Goal: Task Accomplishment & Management: Manage account settings

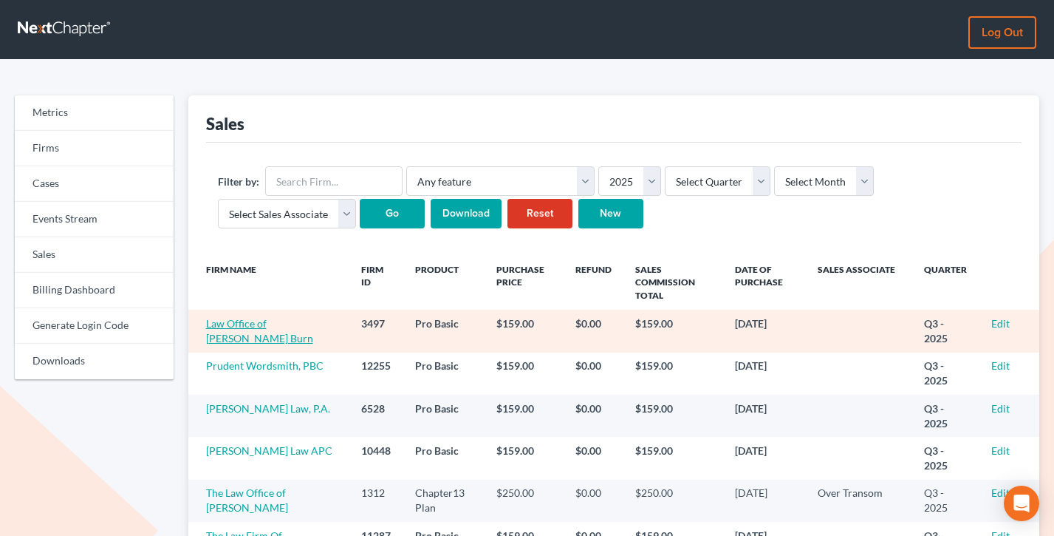
click at [271, 317] on link "Law Office of William C. Burn" at bounding box center [259, 330] width 107 height 27
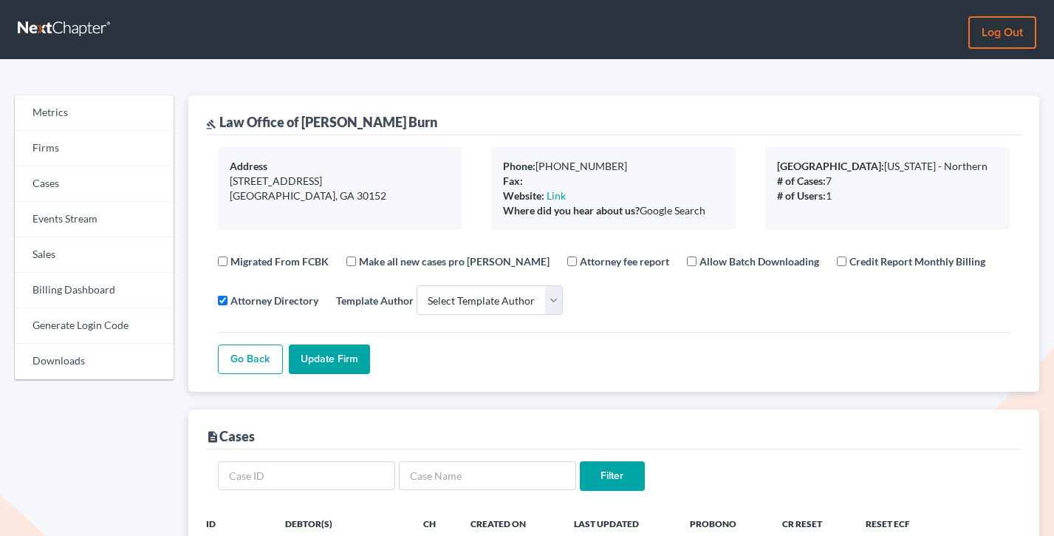
select select
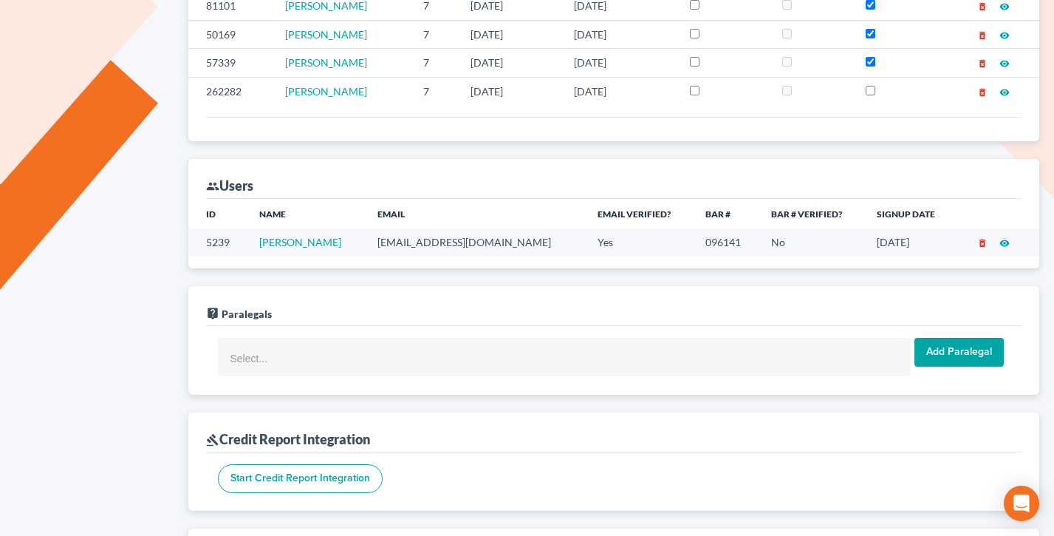
scroll to position [668, 0]
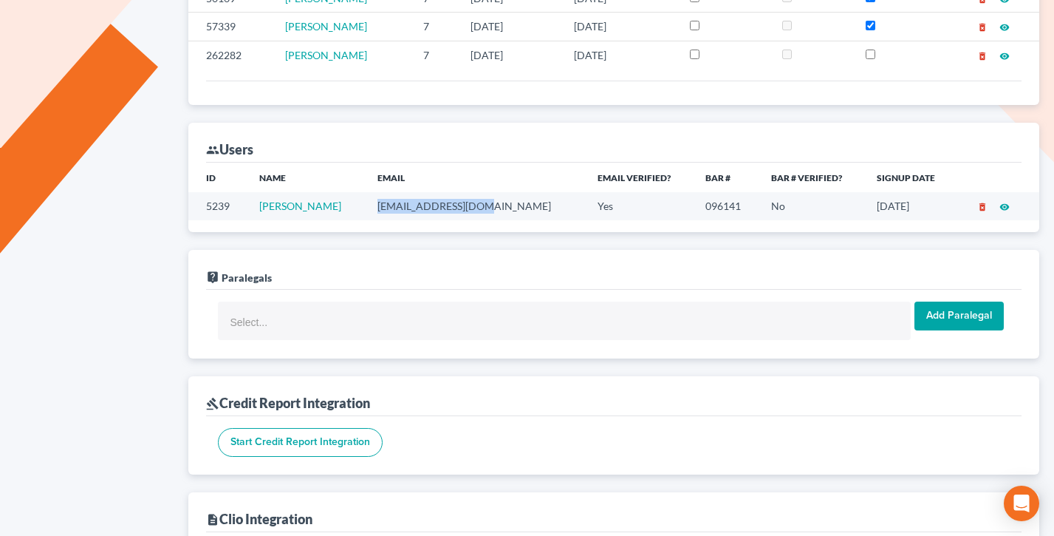
drag, startPoint x: 492, startPoint y: 207, endPoint x: 342, endPoint y: 205, distance: 150.0
click at [342, 205] on tr "5239 William Burn burnlaw@comcast.net Yes 096141 No 12/06/2018 delete_forever v…" at bounding box center [614, 205] width 852 height 27
copy tr "burnlaw@comcast.net"
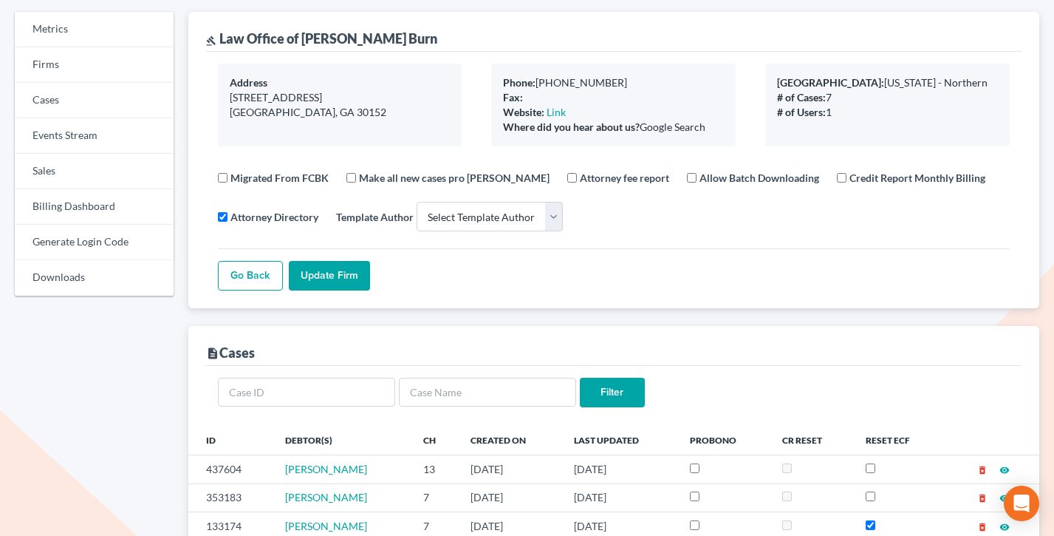
scroll to position [78, 0]
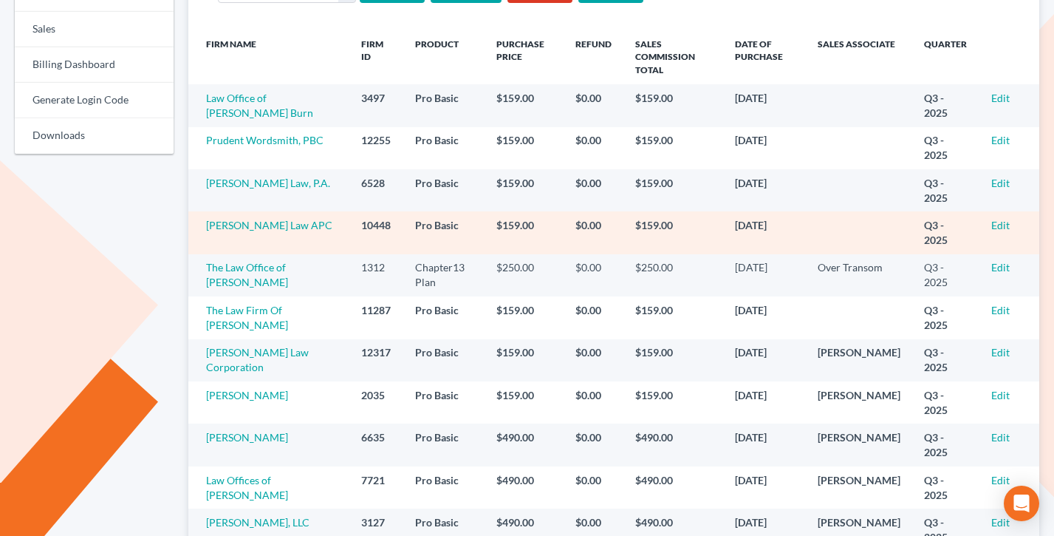
scroll to position [227, 0]
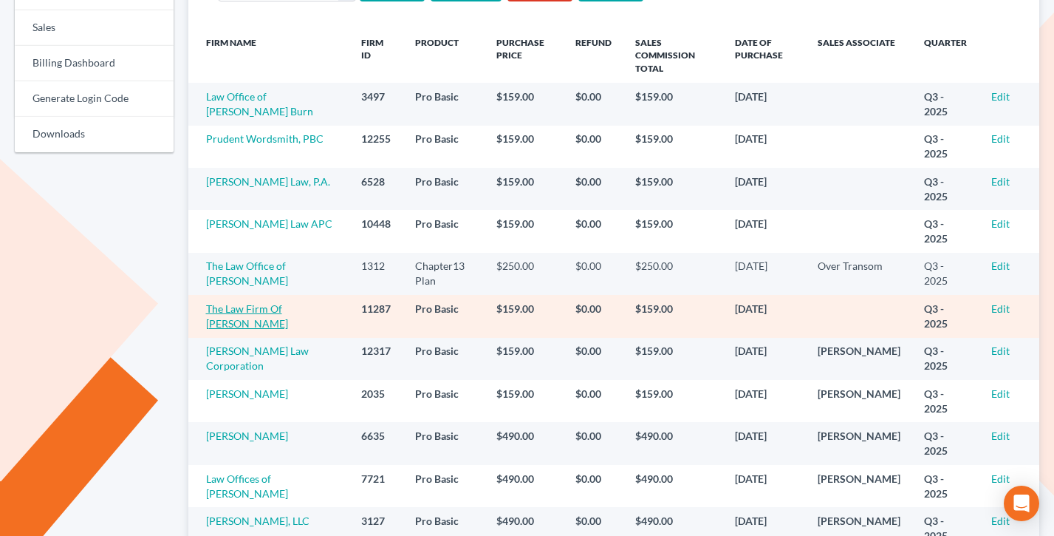
click at [259, 302] on link "The Law Firm Of [PERSON_NAME]" at bounding box center [247, 315] width 82 height 27
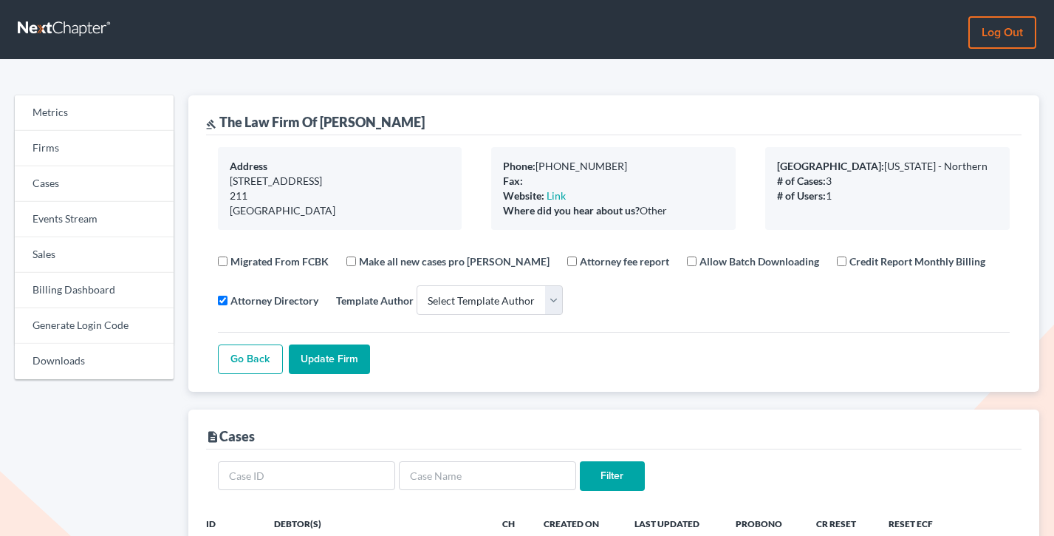
select select
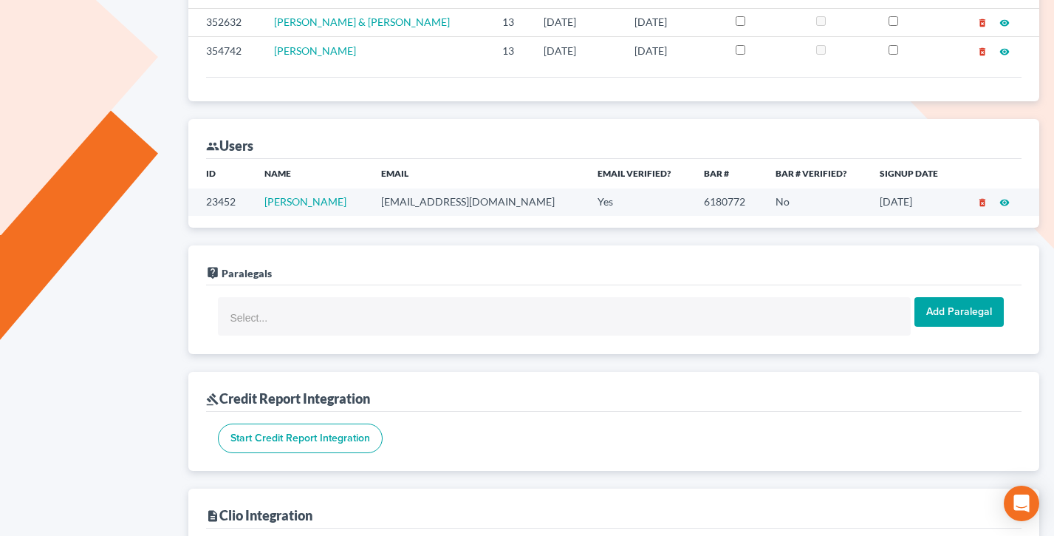
scroll to position [542, 0]
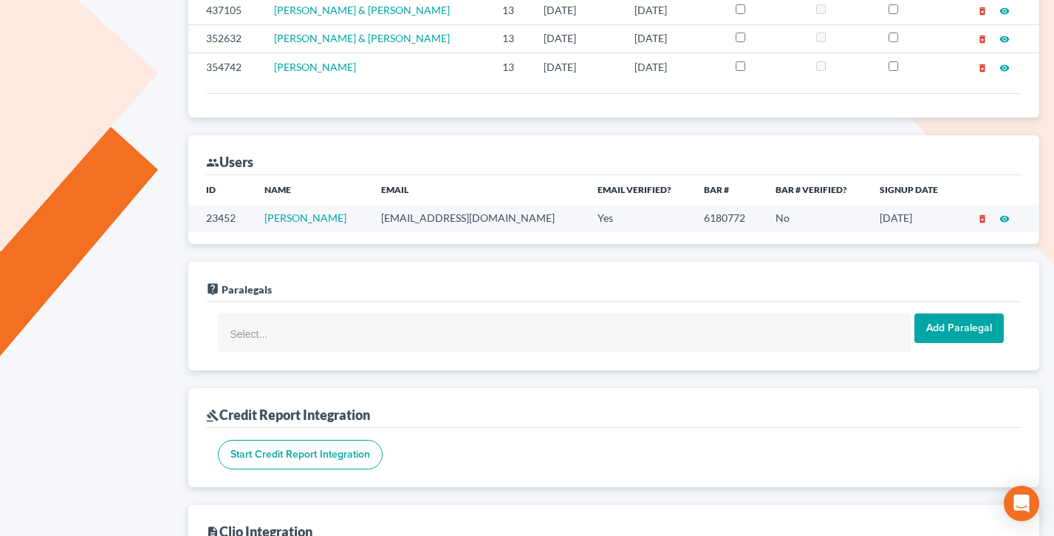
click at [462, 211] on td "[EMAIL_ADDRESS][DOMAIN_NAME]" at bounding box center [477, 218] width 217 height 27
click at [465, 216] on td "email@wendymorgan.com" at bounding box center [477, 218] width 217 height 27
click at [465, 217] on td "email@wendymorgan.com" at bounding box center [477, 218] width 217 height 27
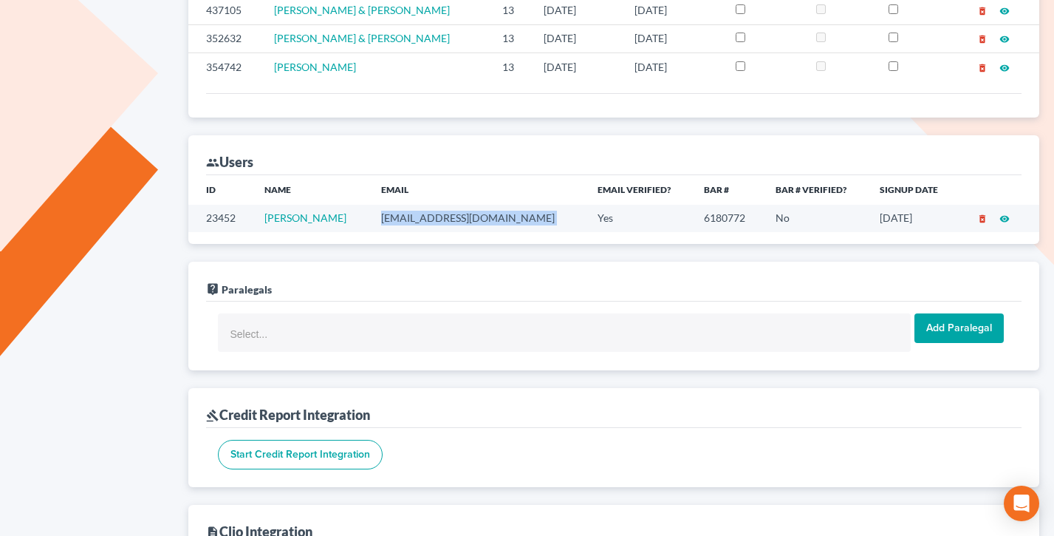
copy td "email@wendymorgan.com"
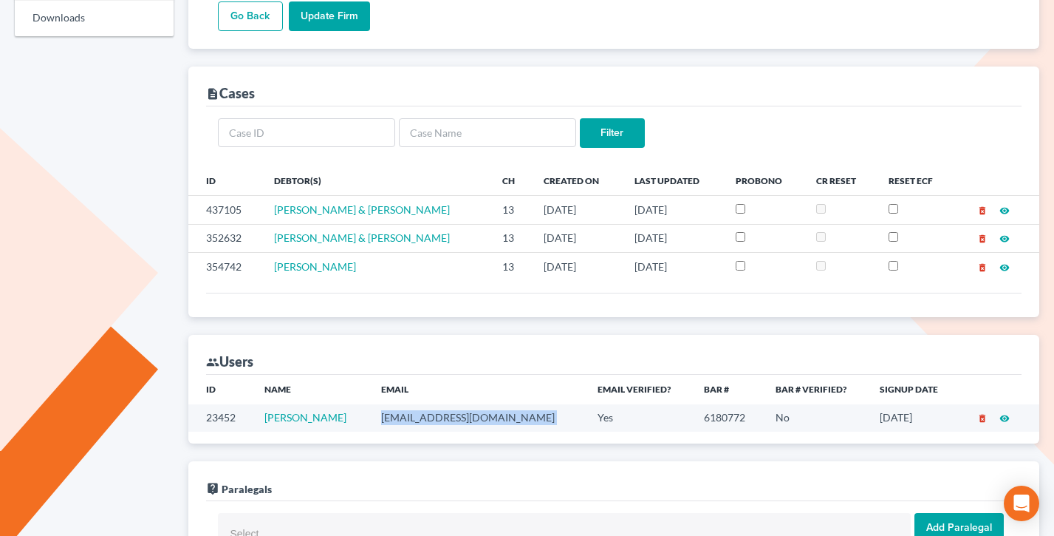
scroll to position [349, 0]
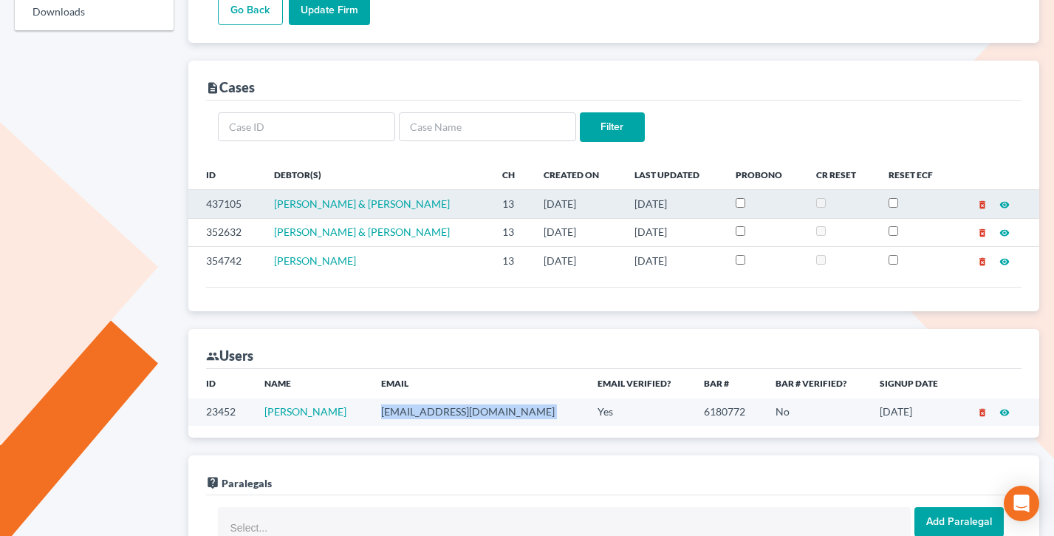
drag, startPoint x: 686, startPoint y: 266, endPoint x: 230, endPoint y: 192, distance: 461.8
click at [230, 192] on tbody "437105 Alissa Scott & Shawn Wojcik 13 09/15/2025 09/18/2025 delete_forever visi…" at bounding box center [614, 232] width 852 height 85
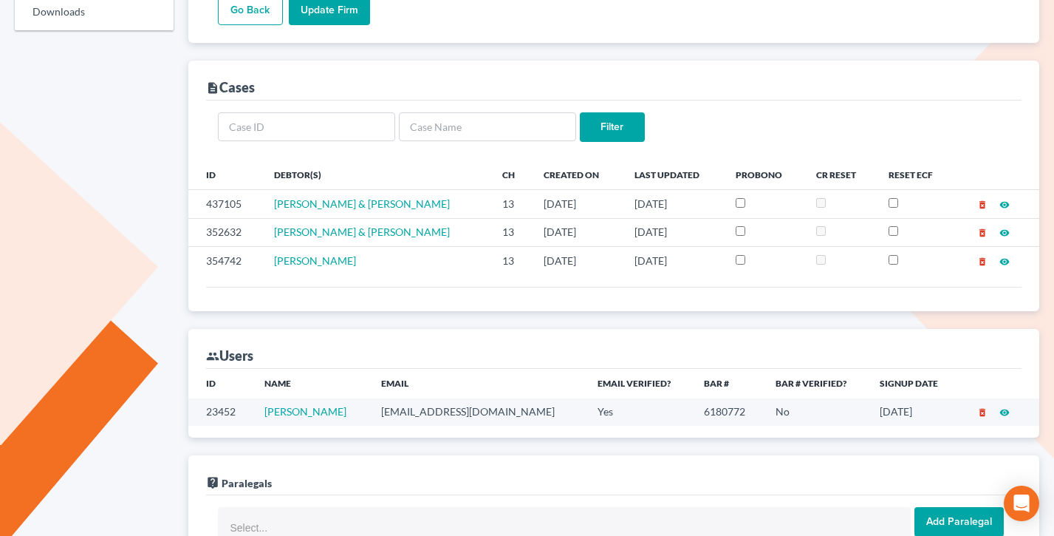
click at [532, 172] on th "Created On" at bounding box center [577, 175] width 90 height 30
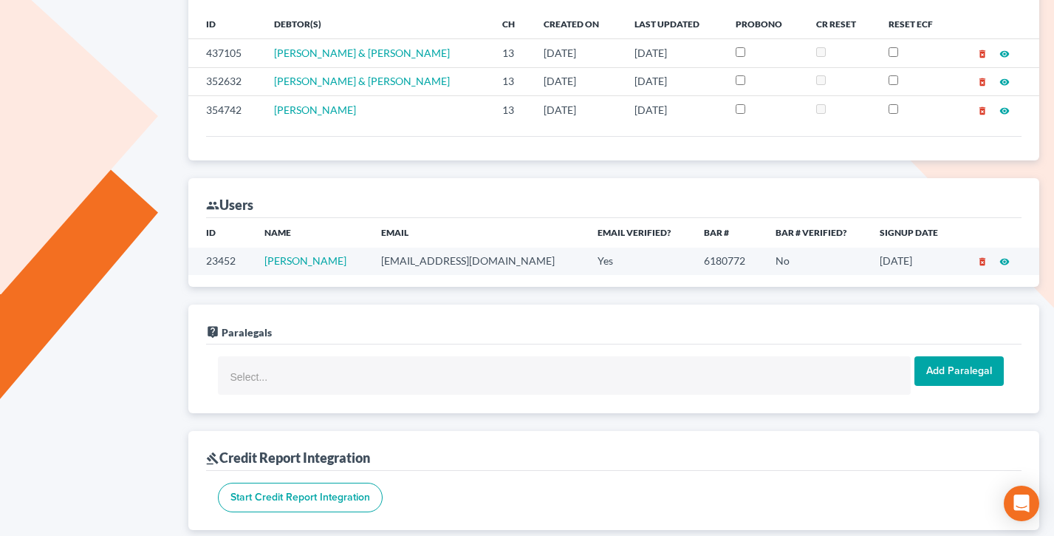
scroll to position [500, 0]
click at [490, 262] on td "email@wendymorgan.com" at bounding box center [477, 260] width 217 height 27
click at [489, 260] on td "email@wendymorgan.com" at bounding box center [477, 260] width 217 height 27
click at [491, 261] on td "email@wendymorgan.com" at bounding box center [477, 260] width 217 height 27
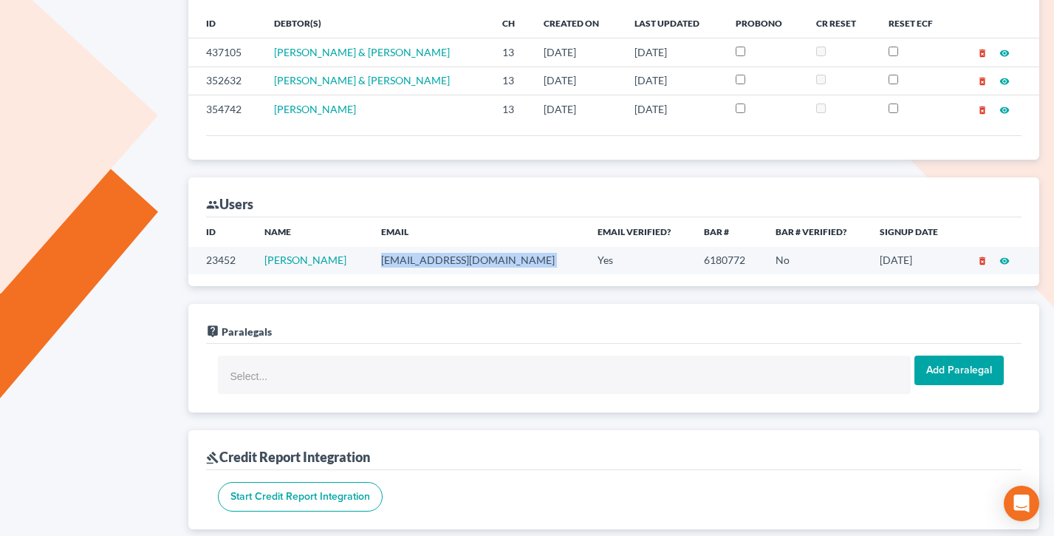
copy td "email@wendymorgan.com"
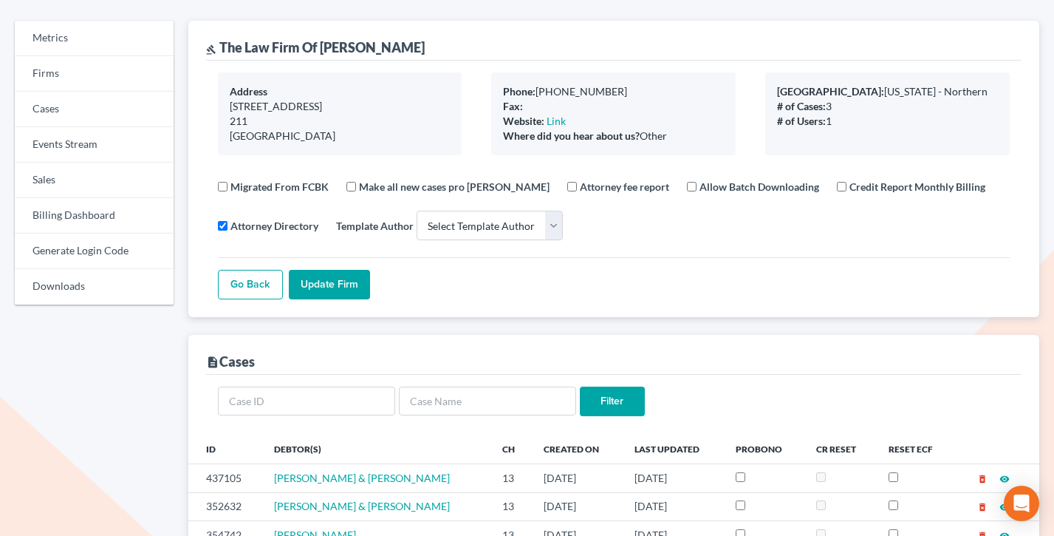
scroll to position [0, 0]
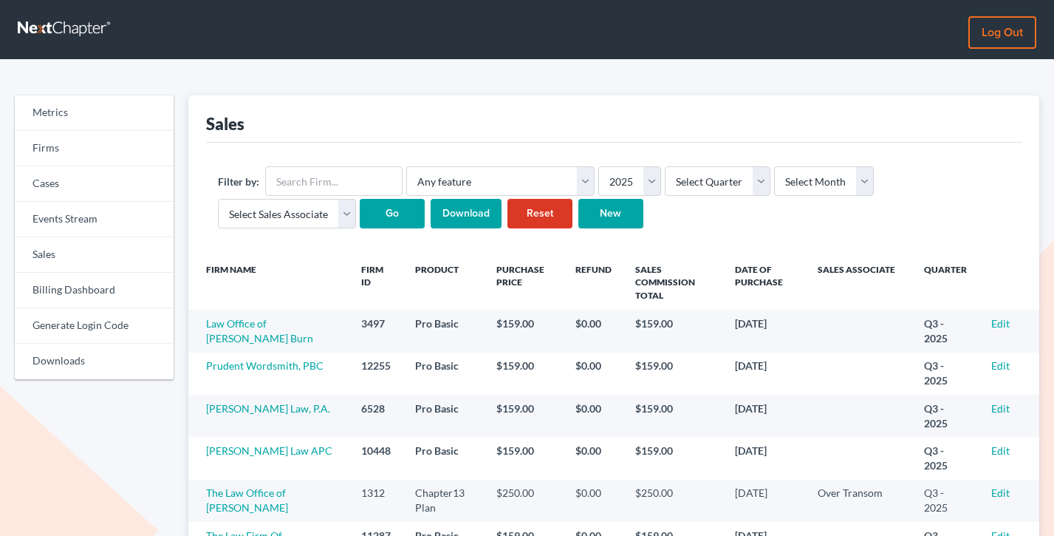
scroll to position [227, 0]
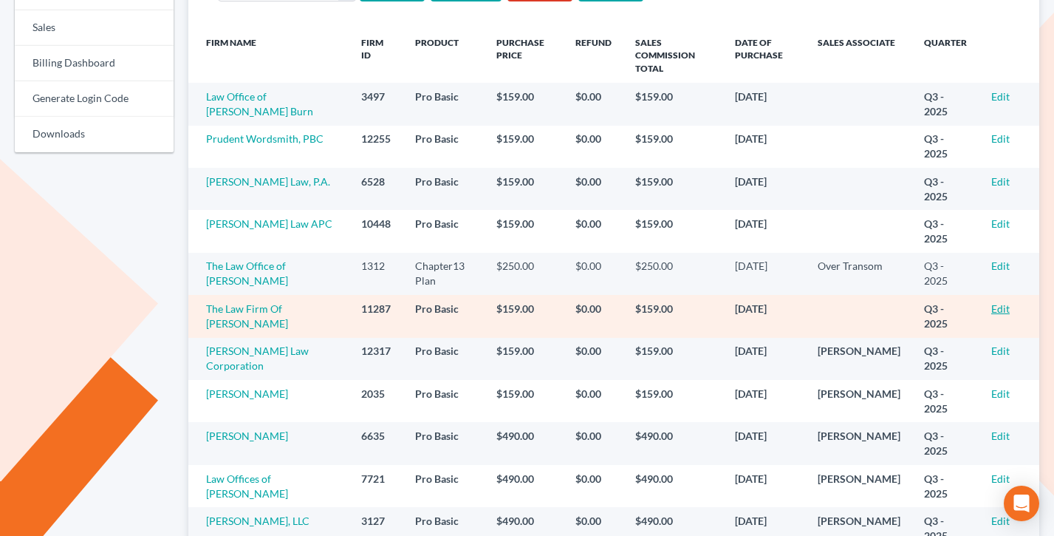
click at [1008, 302] on link "Edit" at bounding box center [1000, 308] width 18 height 13
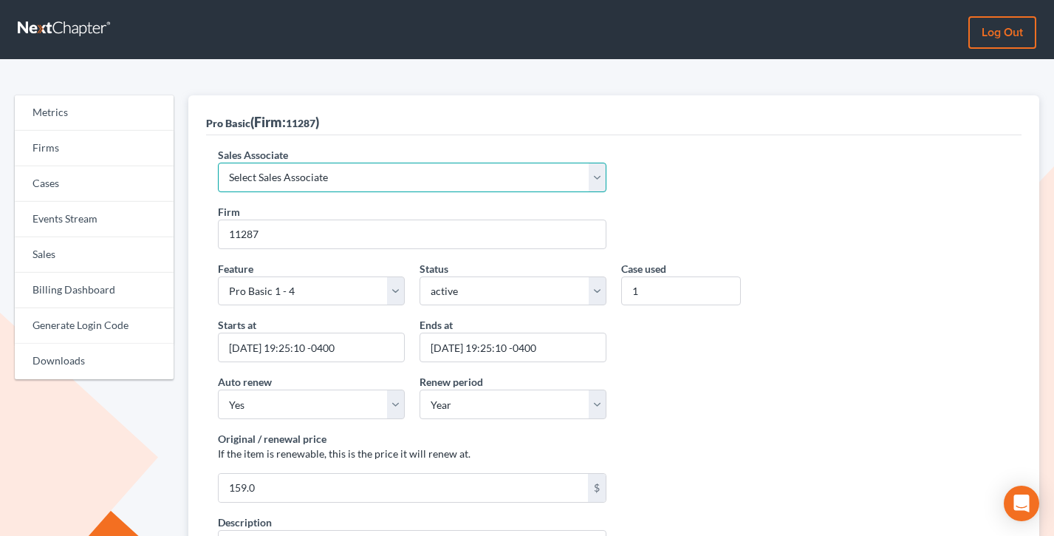
click at [363, 167] on select "Select Sales Associate [PERSON_NAME] Over Transom [PERSON_NAME]" at bounding box center [412, 178] width 389 height 30
select select "7676"
click at [218, 163] on select "Select Sales Associate Alex Seymour Over Transom Tim Shadoan" at bounding box center [412, 178] width 389 height 30
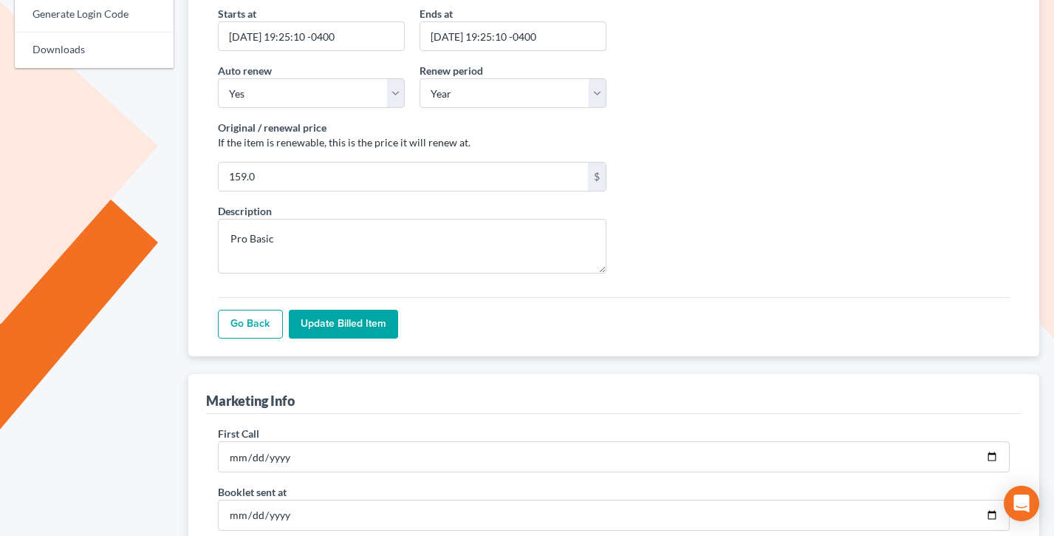
click at [348, 334] on input "Update Billed item" at bounding box center [343, 325] width 109 height 30
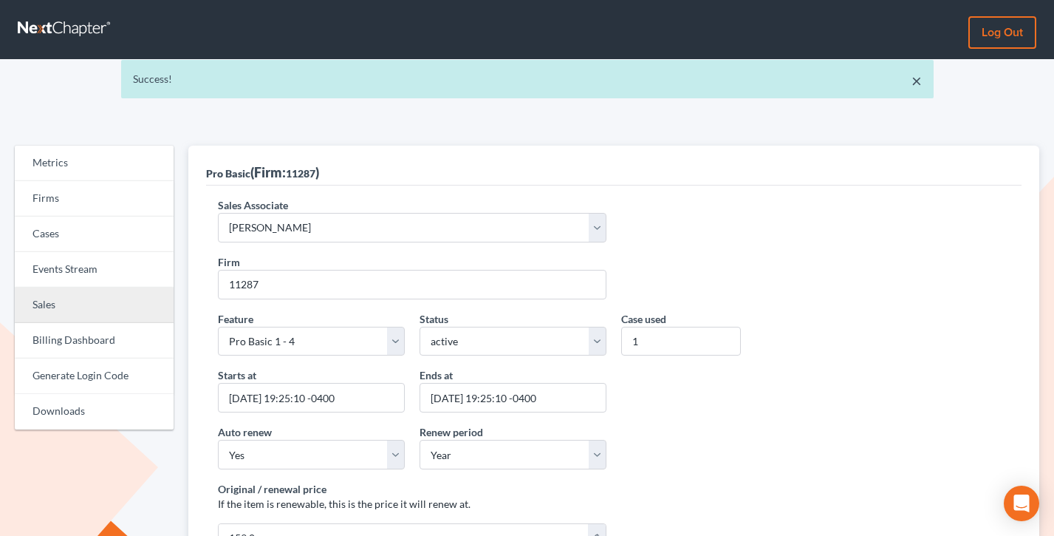
click at [61, 298] on link "Sales" at bounding box center [94, 304] width 159 height 35
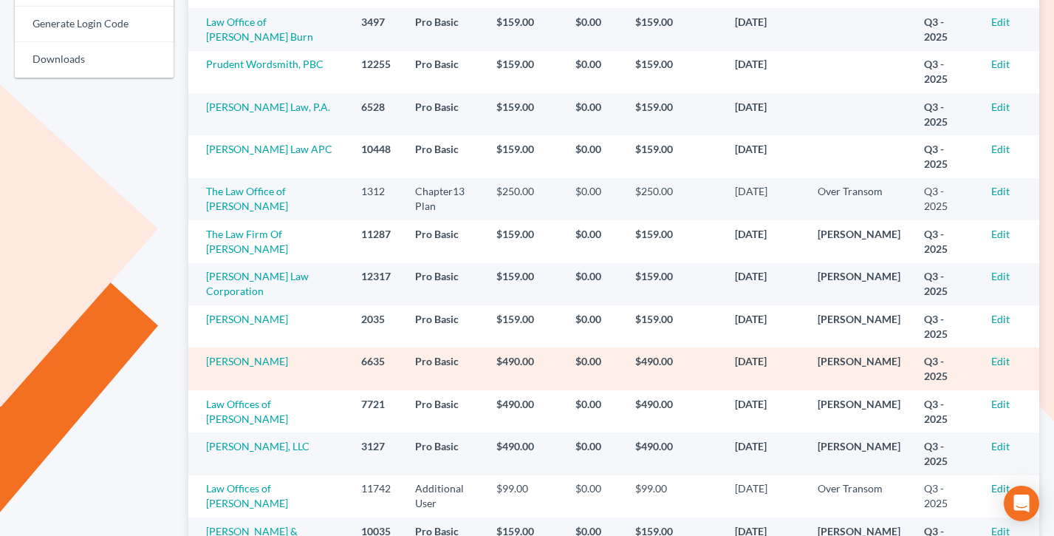
scroll to position [204, 0]
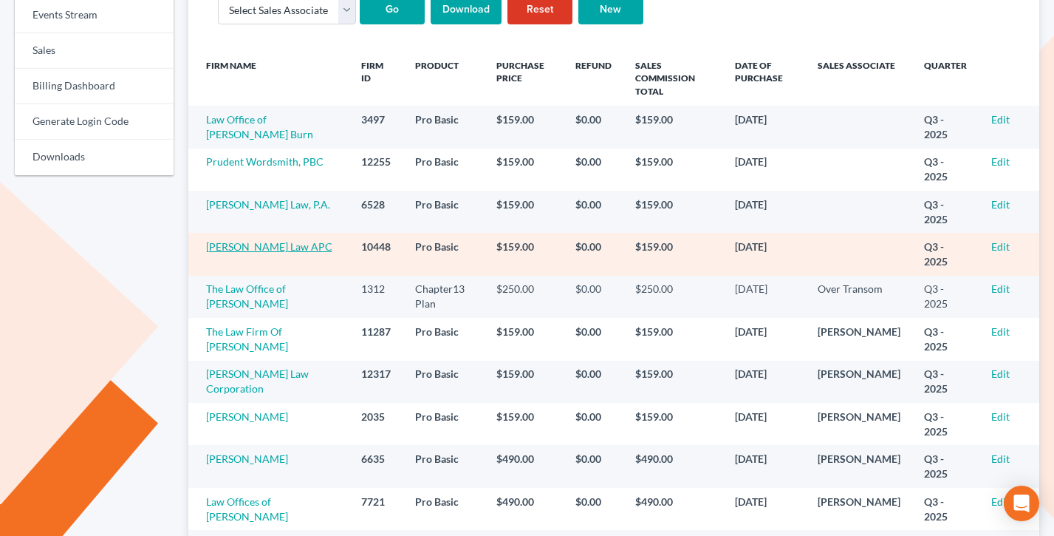
click at [283, 240] on link "Mark A Nelson Law APC" at bounding box center [269, 246] width 126 height 13
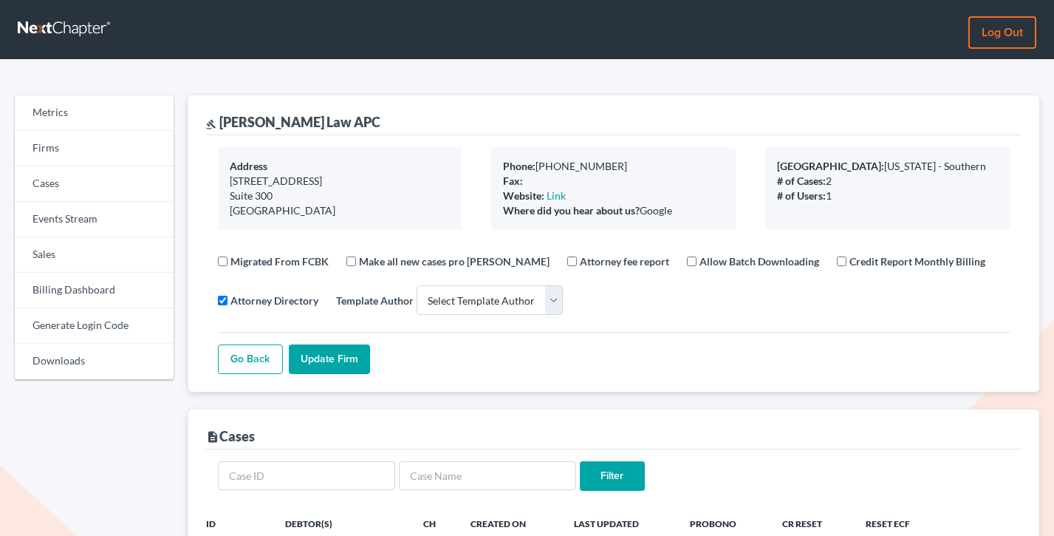
select select
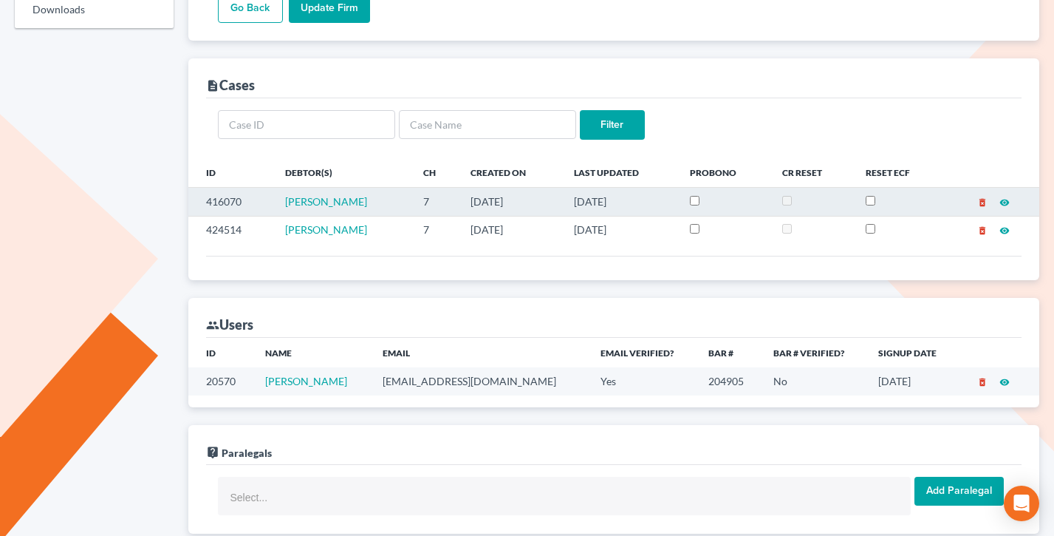
scroll to position [472, 0]
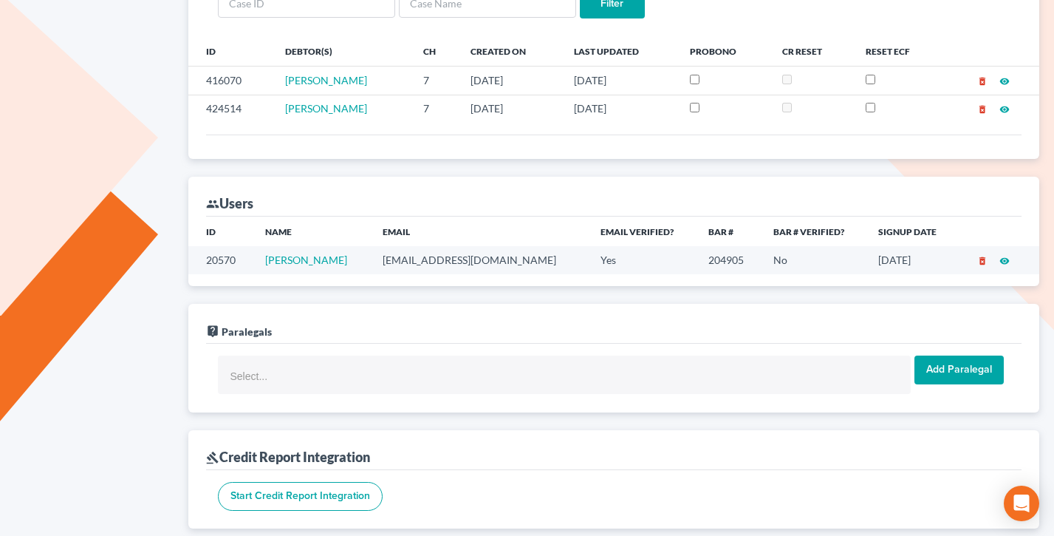
click at [471, 259] on td "[EMAIL_ADDRESS][DOMAIN_NAME]" at bounding box center [480, 259] width 219 height 27
copy td "[EMAIL_ADDRESS][DOMAIN_NAME]"
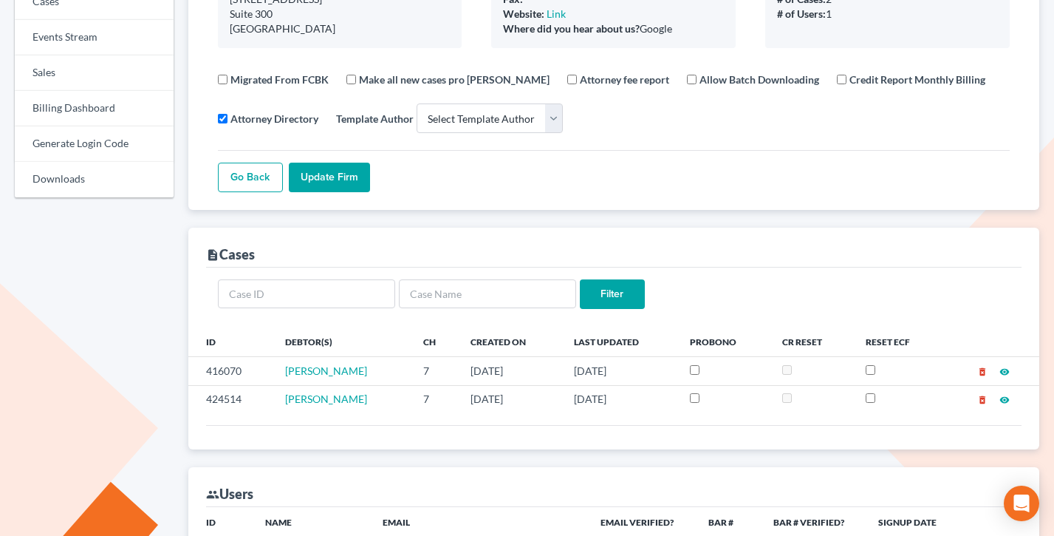
scroll to position [0, 0]
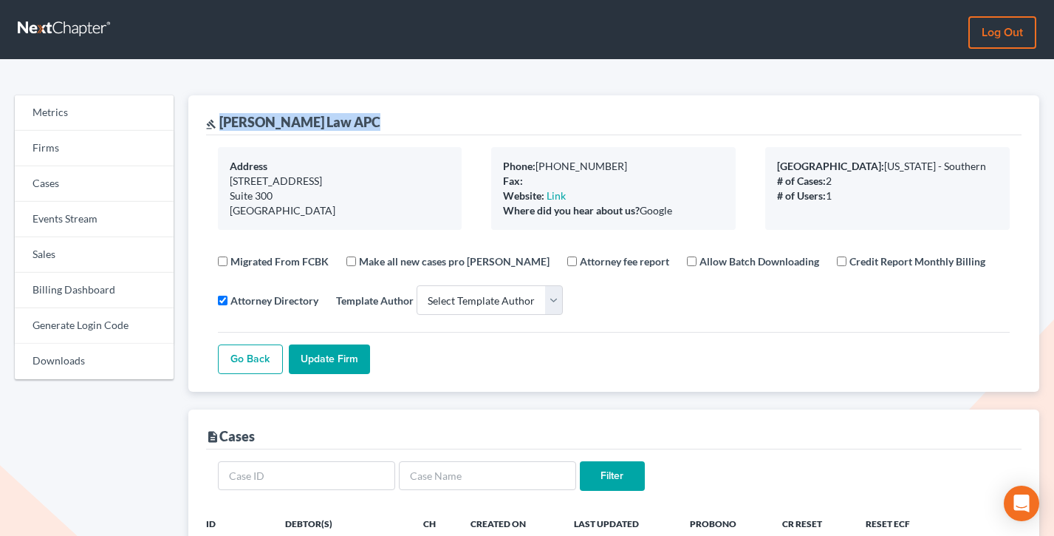
drag, startPoint x: 406, startPoint y: 121, endPoint x: 223, endPoint y: 120, distance: 182.5
click at [223, 120] on div "gavel Mark A Nelson Law APC" at bounding box center [614, 115] width 816 height 40
copy div "[PERSON_NAME] Law APC"
click at [78, 262] on link "Sales" at bounding box center [94, 254] width 159 height 35
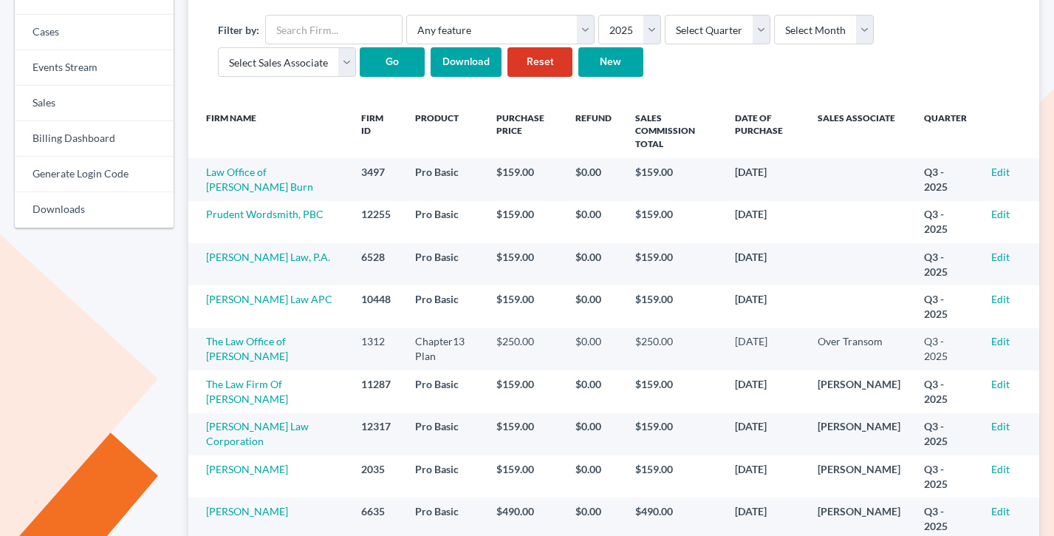
scroll to position [195, 0]
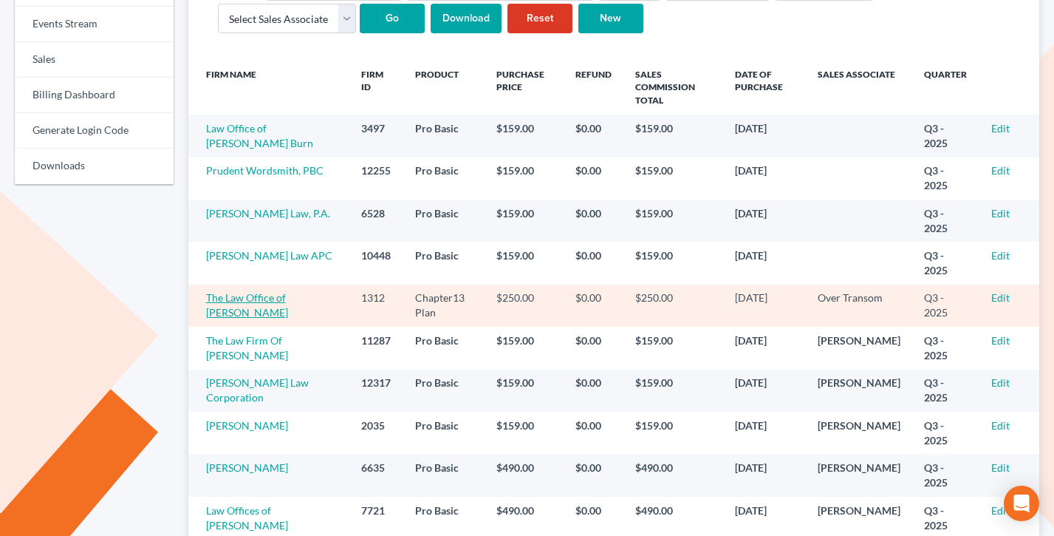
click at [272, 291] on link "The Law Office of [PERSON_NAME]" at bounding box center [247, 304] width 82 height 27
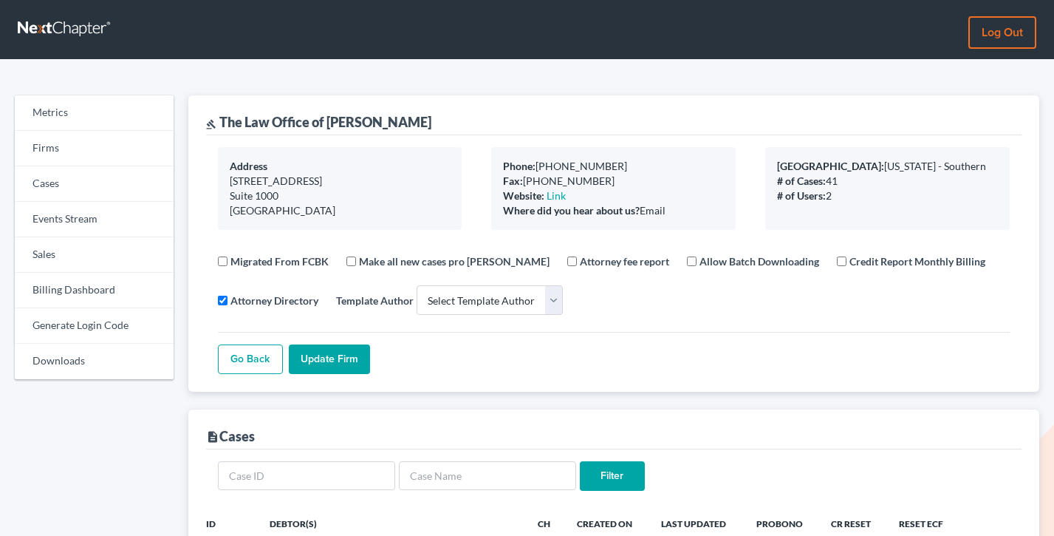
select select
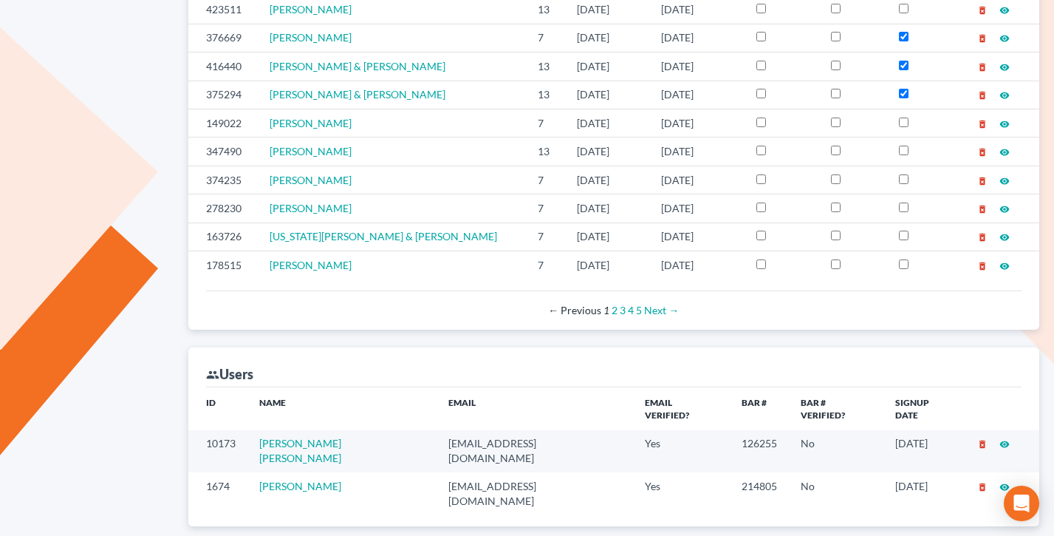
scroll to position [773, 0]
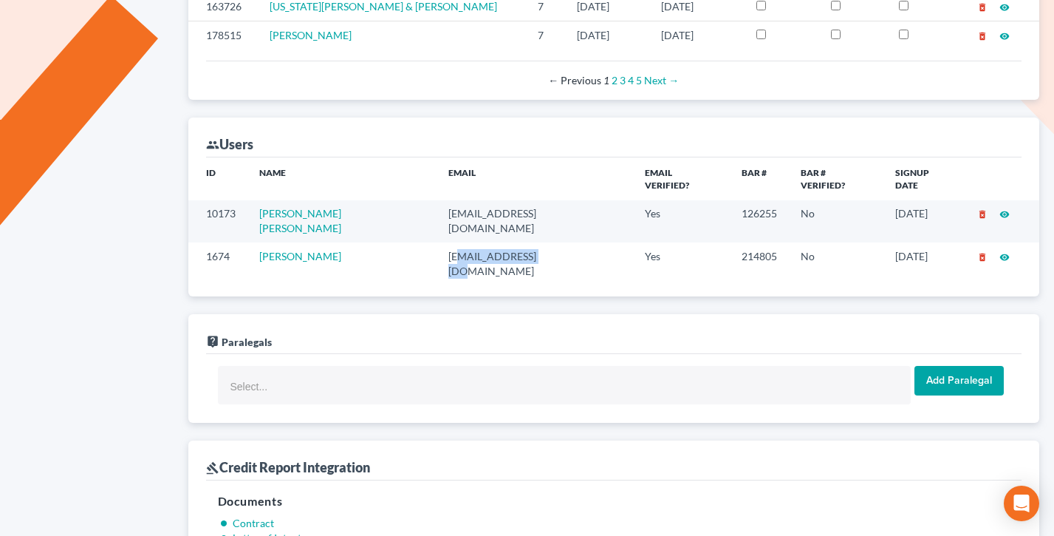
drag, startPoint x: 548, startPoint y: 228, endPoint x: 436, endPoint y: 229, distance: 112.3
click at [437, 242] on td "[EMAIL_ADDRESS][DOMAIN_NAME]" at bounding box center [535, 263] width 197 height 42
drag, startPoint x: 425, startPoint y: 226, endPoint x: 553, endPoint y: 225, distance: 127.8
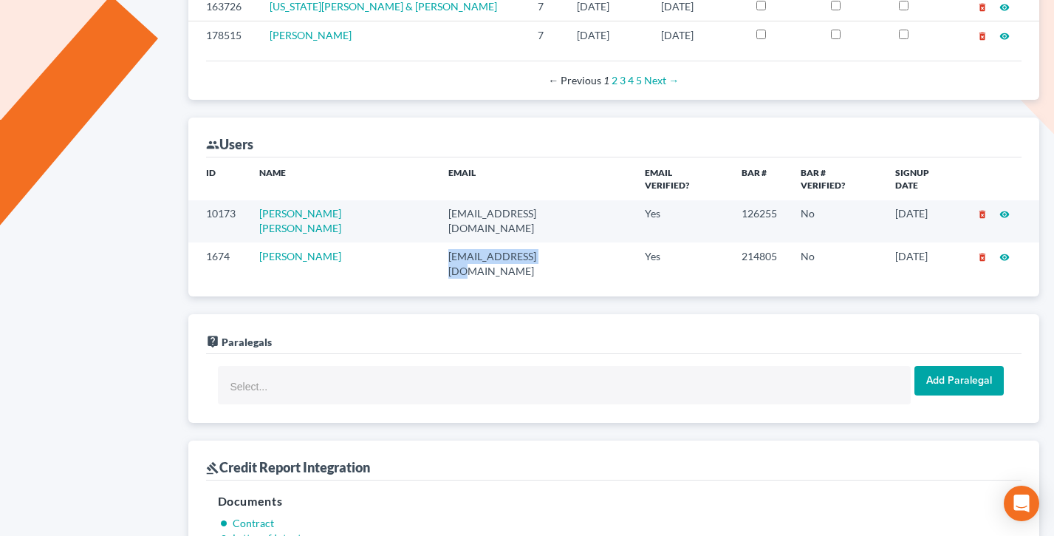
click at [553, 242] on td "[EMAIL_ADDRESS][DOMAIN_NAME]" at bounding box center [535, 263] width 197 height 42
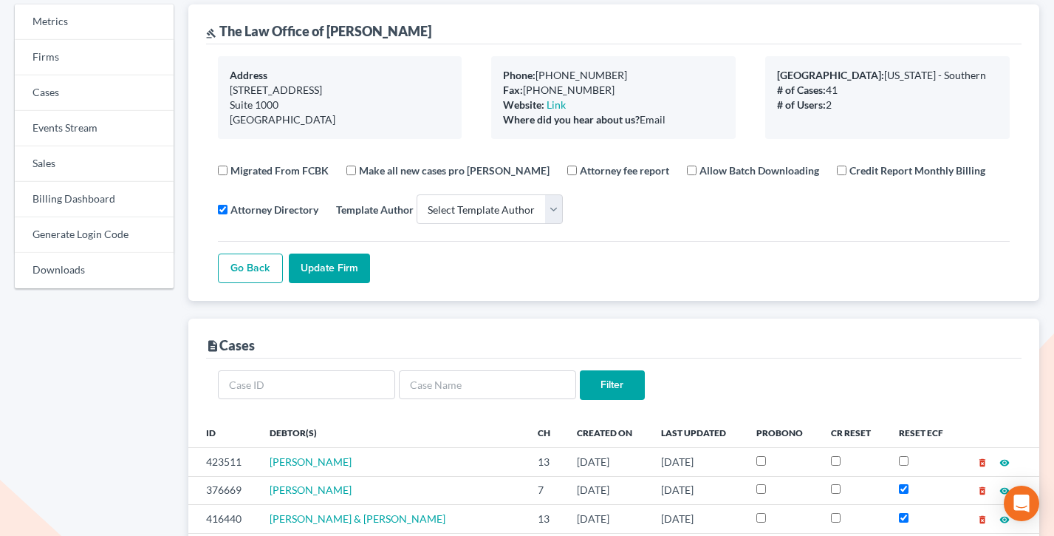
scroll to position [0, 0]
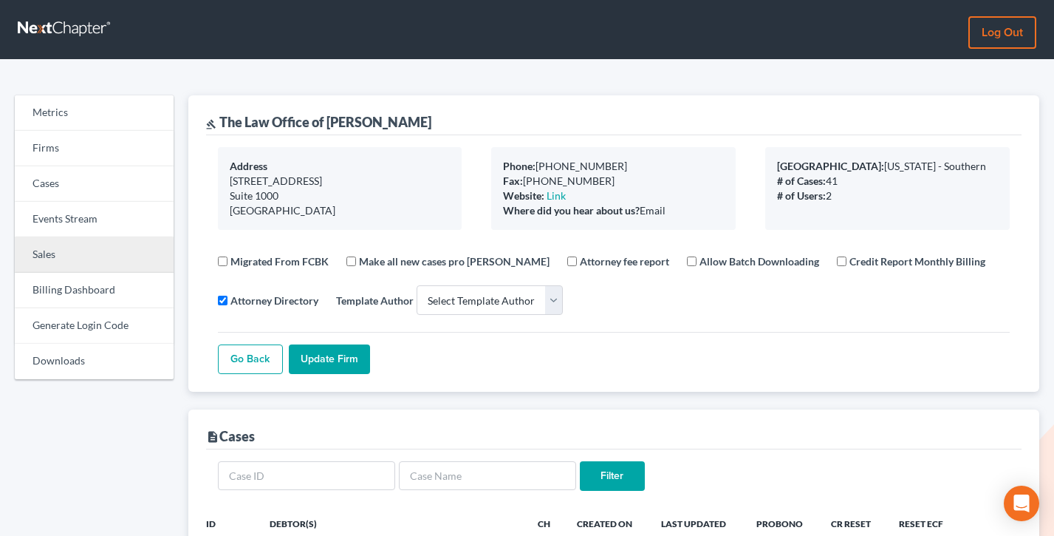
click at [81, 255] on link "Sales" at bounding box center [94, 254] width 159 height 35
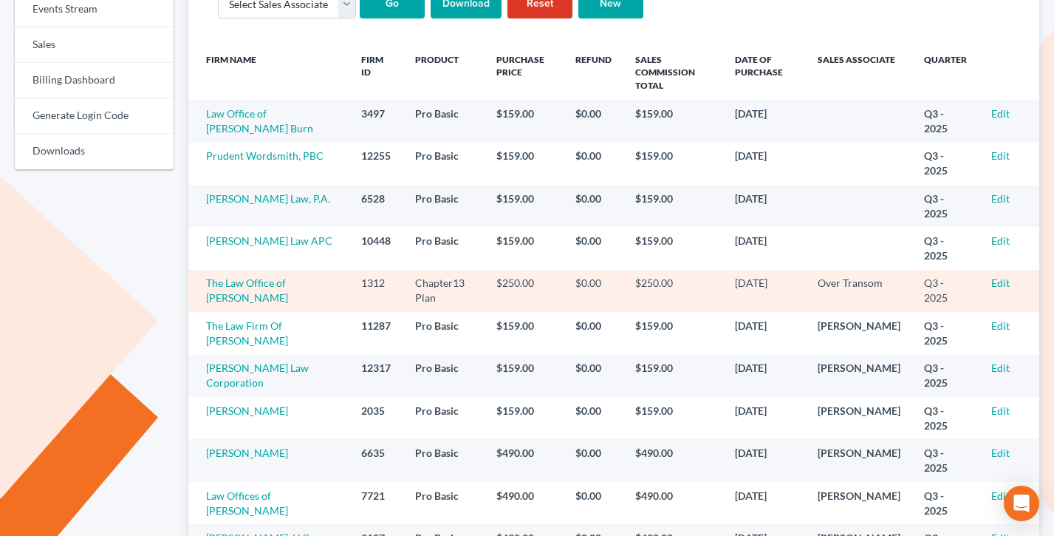
scroll to position [211, 0]
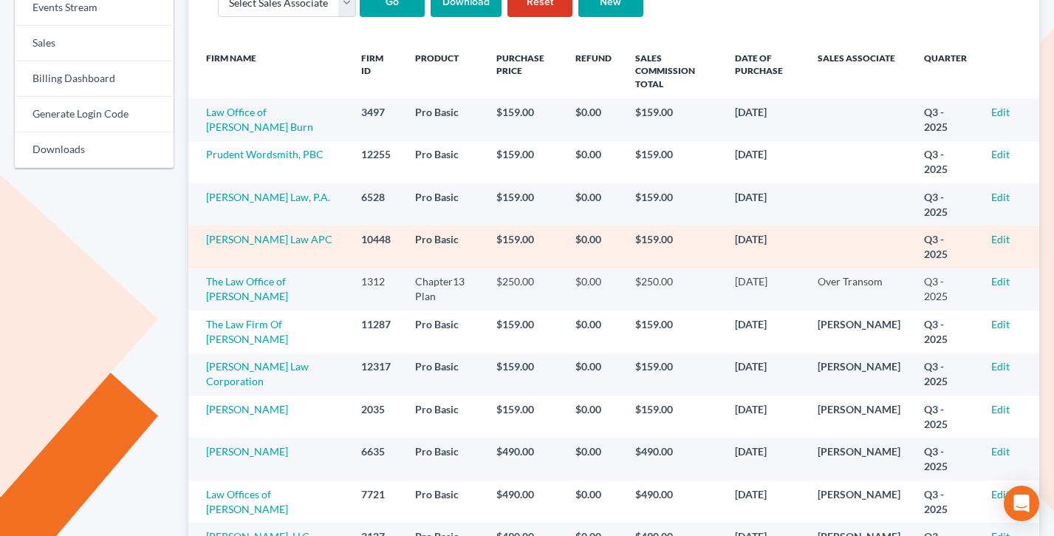
click at [1010, 225] on td "Edit" at bounding box center [1010, 246] width 60 height 42
click at [1004, 233] on link "Edit" at bounding box center [1000, 239] width 18 height 13
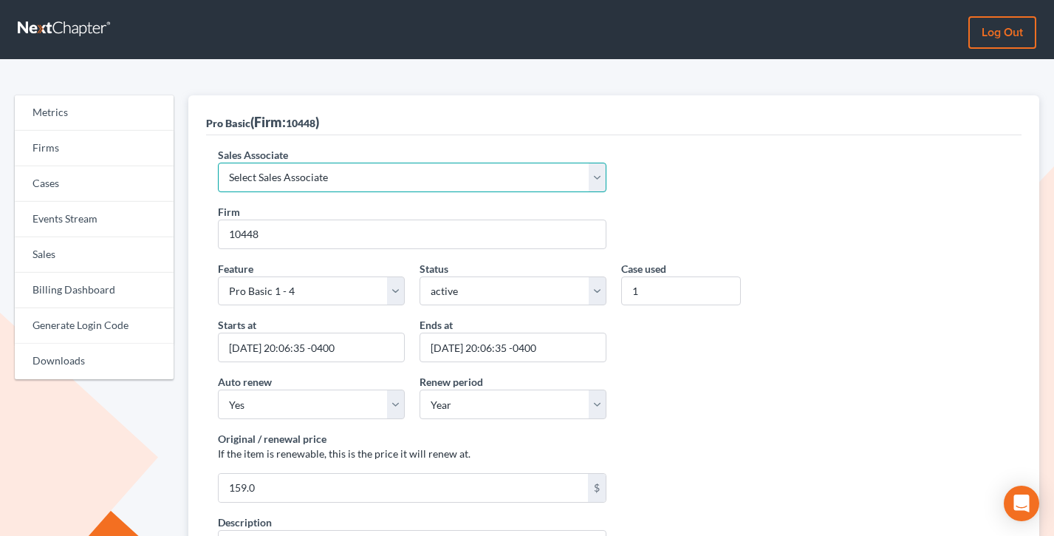
click at [307, 180] on select "Select Sales Associate [PERSON_NAME] Over Transom [PERSON_NAME]" at bounding box center [412, 178] width 389 height 30
select select "7676"
click at [218, 163] on select "Select Sales Associate [PERSON_NAME] Over Transom [PERSON_NAME]" at bounding box center [412, 178] width 389 height 30
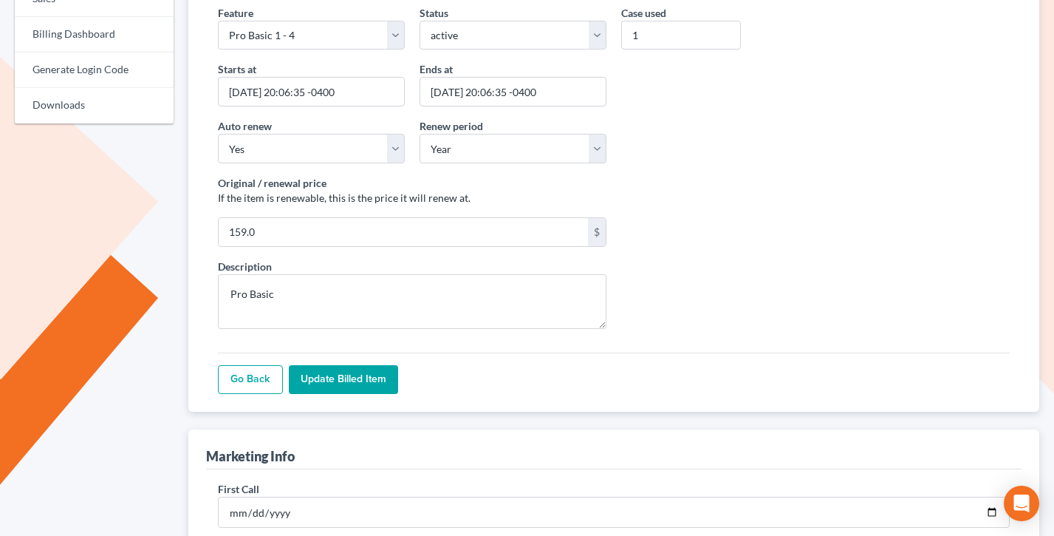
click at [338, 386] on input "Update Billed item" at bounding box center [343, 380] width 109 height 30
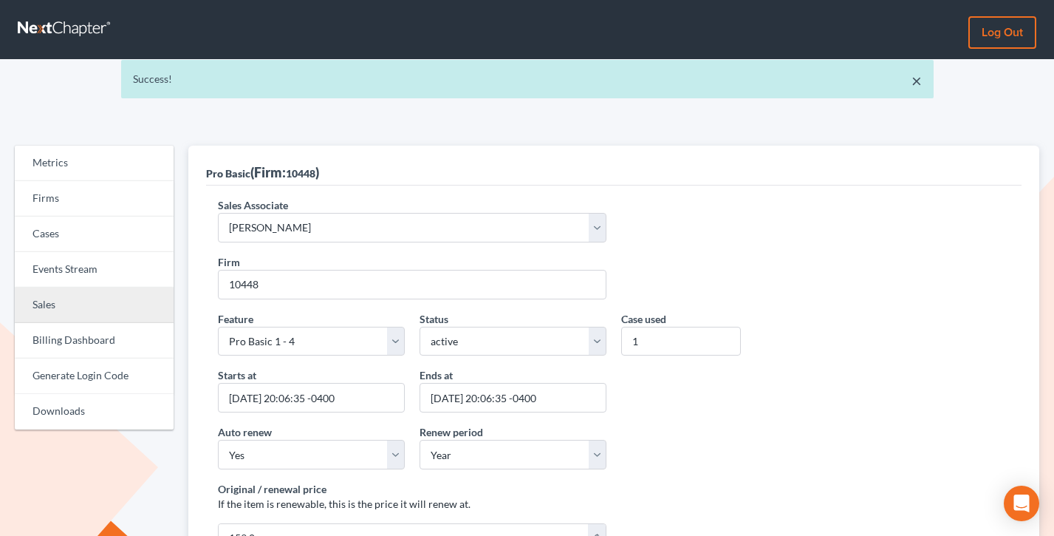
click at [73, 313] on link "Sales" at bounding box center [94, 304] width 159 height 35
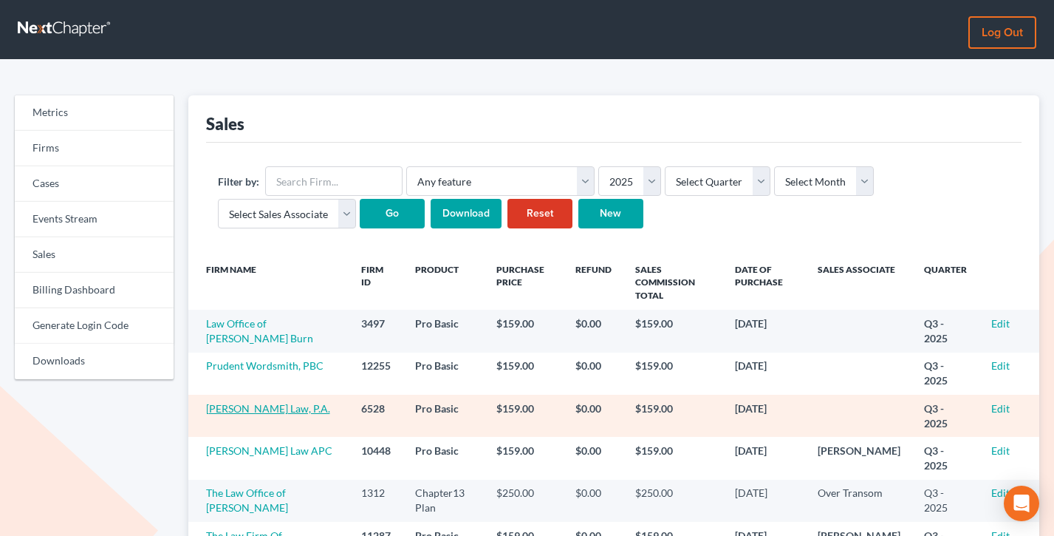
click at [269, 402] on link "[PERSON_NAME] Law, P.A." at bounding box center [268, 408] width 124 height 13
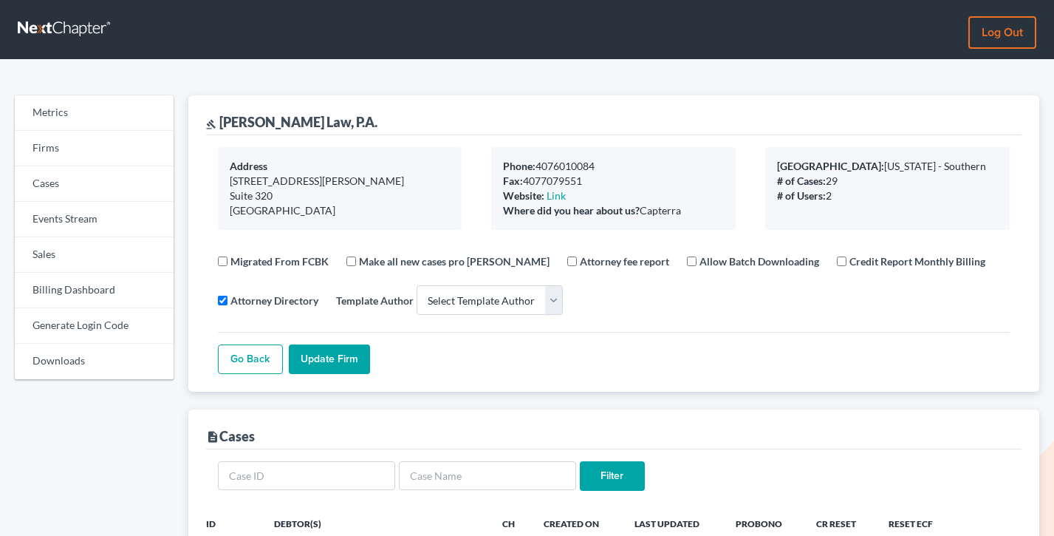
select select
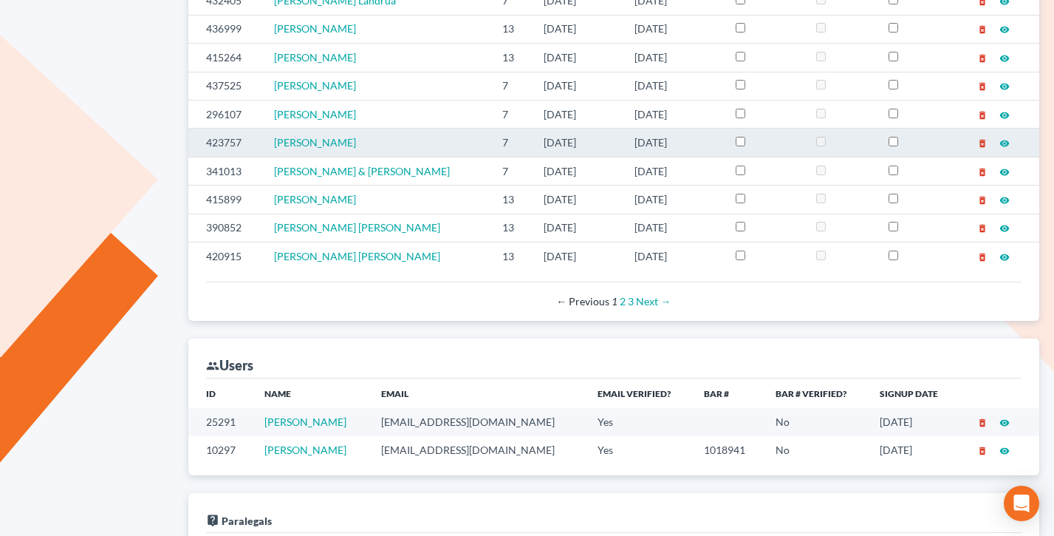
scroll to position [687, 0]
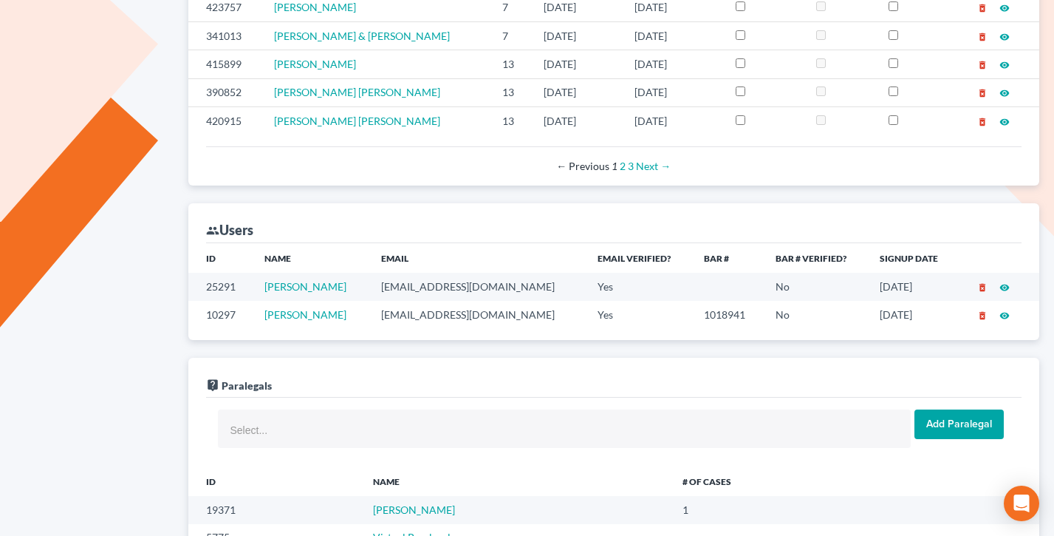
click at [475, 313] on td "arc@roblescruzlaw.com" at bounding box center [477, 314] width 217 height 27
copy td "arc@roblescruzlaw.com"
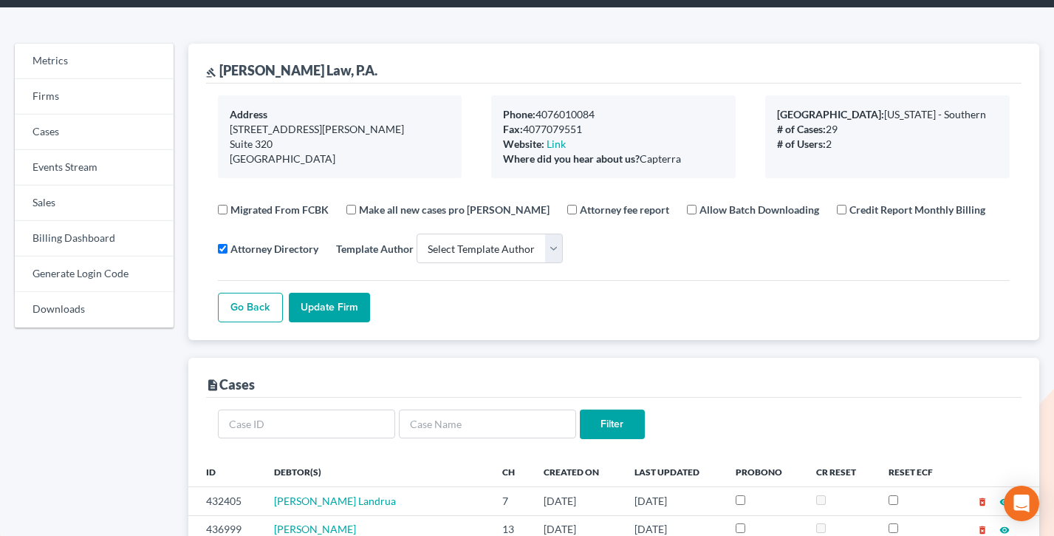
scroll to position [0, 0]
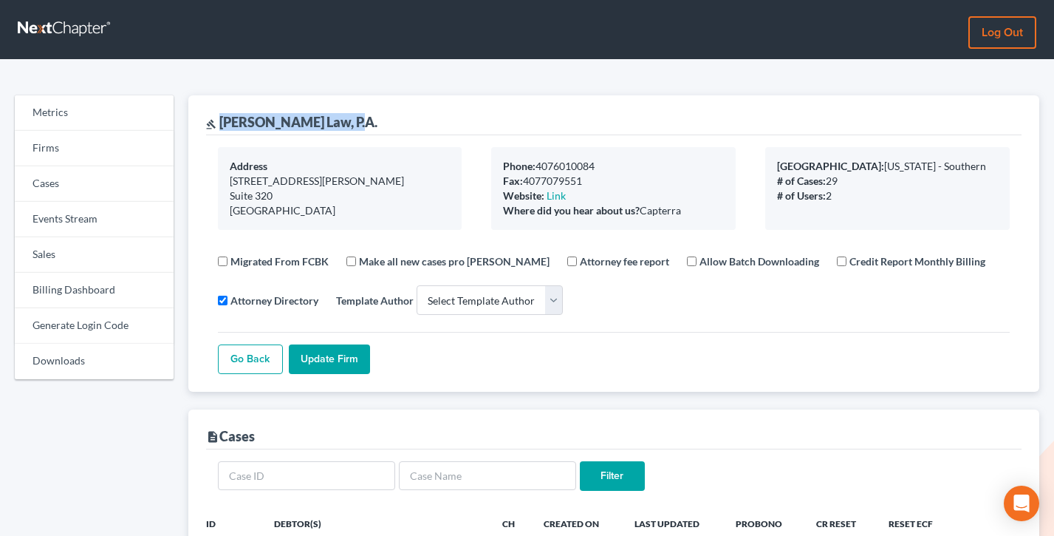
drag, startPoint x: 361, startPoint y: 119, endPoint x: 220, endPoint y: 119, distance: 141.1
click at [220, 119] on div "gavel Robles Cruz Law, P.A." at bounding box center [614, 115] width 816 height 40
click at [83, 288] on link "Billing Dashboard" at bounding box center [94, 290] width 159 height 35
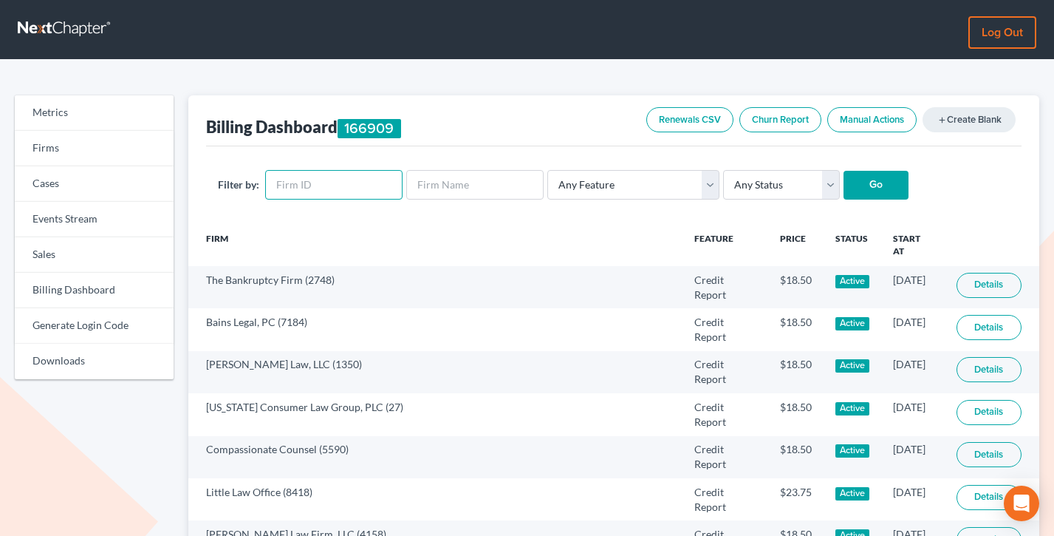
click at [327, 186] on input "text" at bounding box center [333, 185] width 137 height 30
paste input "6528"
type input "6528"
click at [844, 171] on input "Go" at bounding box center [876, 186] width 65 height 30
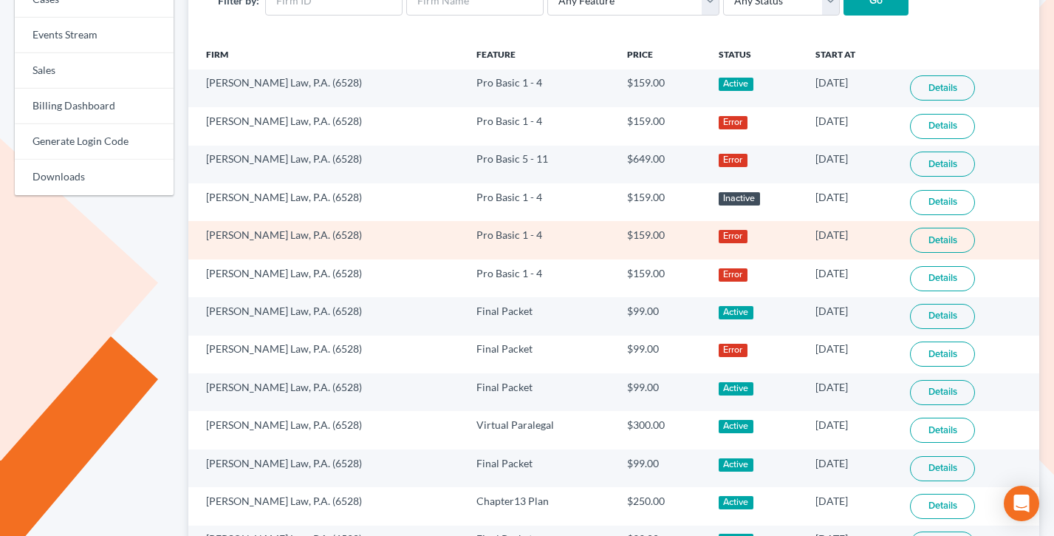
scroll to position [138, 0]
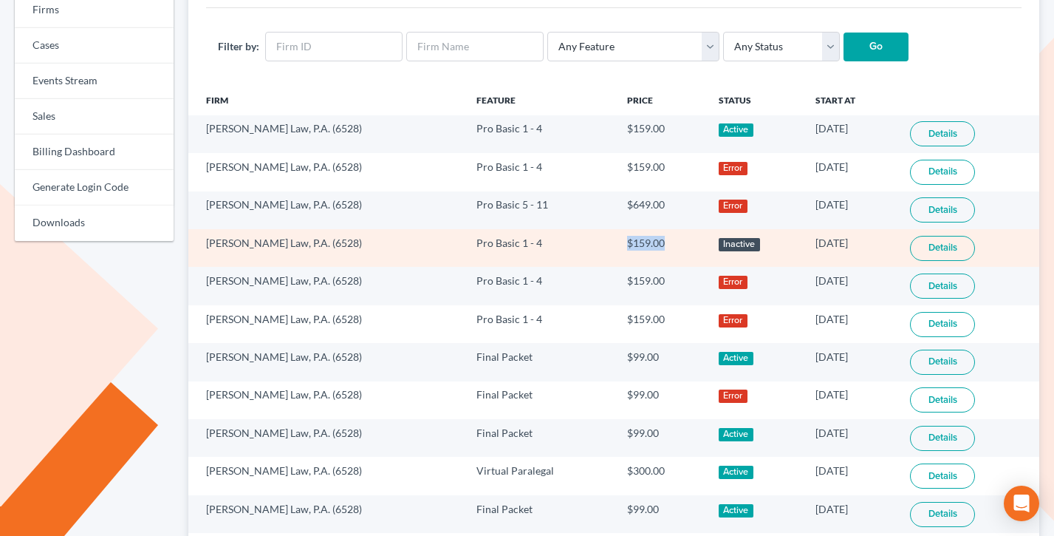
drag, startPoint x: 632, startPoint y: 243, endPoint x: 584, endPoint y: 242, distance: 48.0
click at [615, 242] on td "$159.00" at bounding box center [661, 248] width 92 height 38
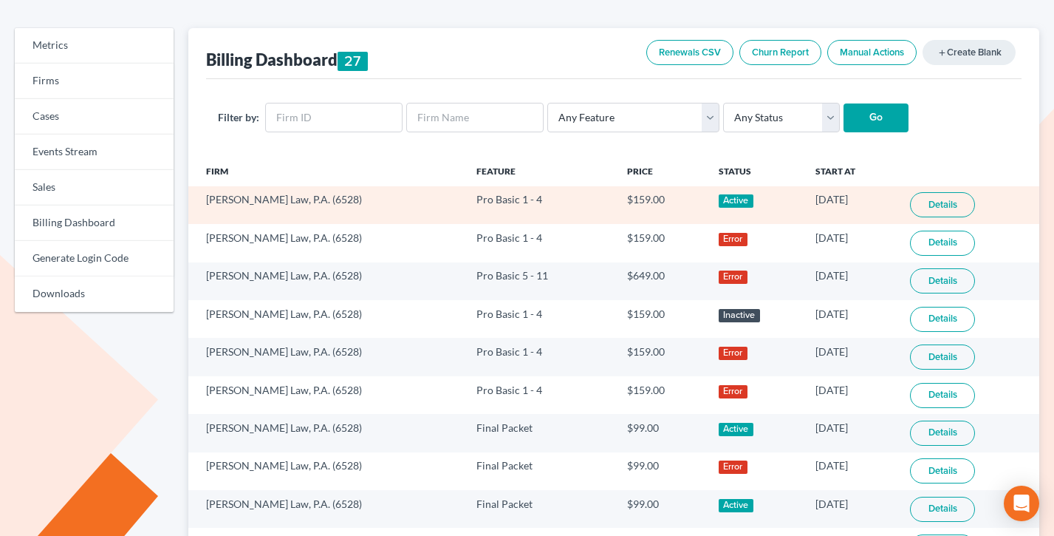
scroll to position [17, 0]
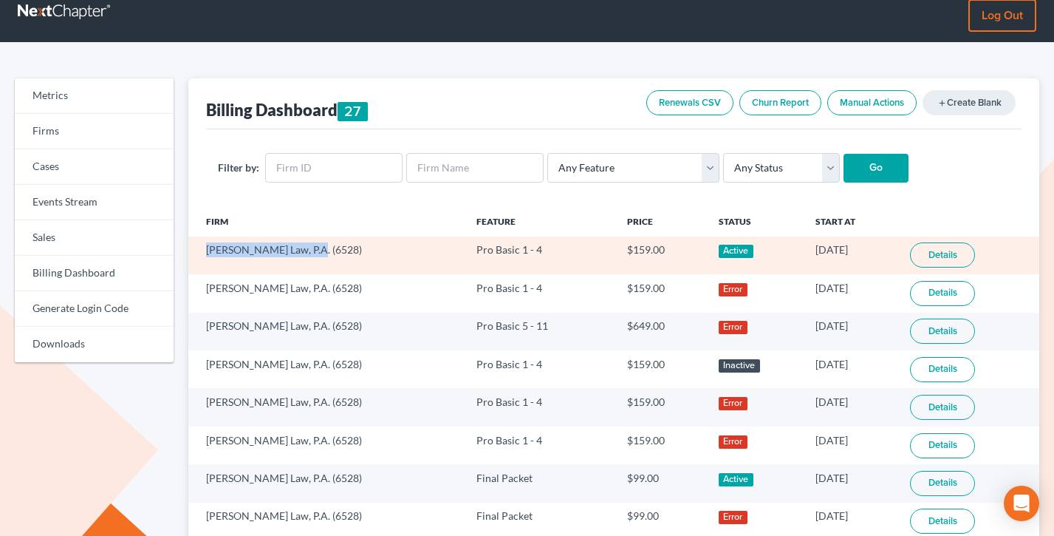
drag, startPoint x: 302, startPoint y: 251, endPoint x: 201, endPoint y: 250, distance: 101.2
click at [200, 250] on td "Robles Cruz Law, P.A. (6528)" at bounding box center [326, 255] width 276 height 38
click at [201, 250] on td "Robles Cruz Law, P.A. (6528)" at bounding box center [326, 255] width 276 height 38
drag, startPoint x: 304, startPoint y: 251, endPoint x: 203, endPoint y: 250, distance: 100.5
click at [203, 250] on td "Robles Cruz Law, P.A. (6528)" at bounding box center [326, 255] width 276 height 38
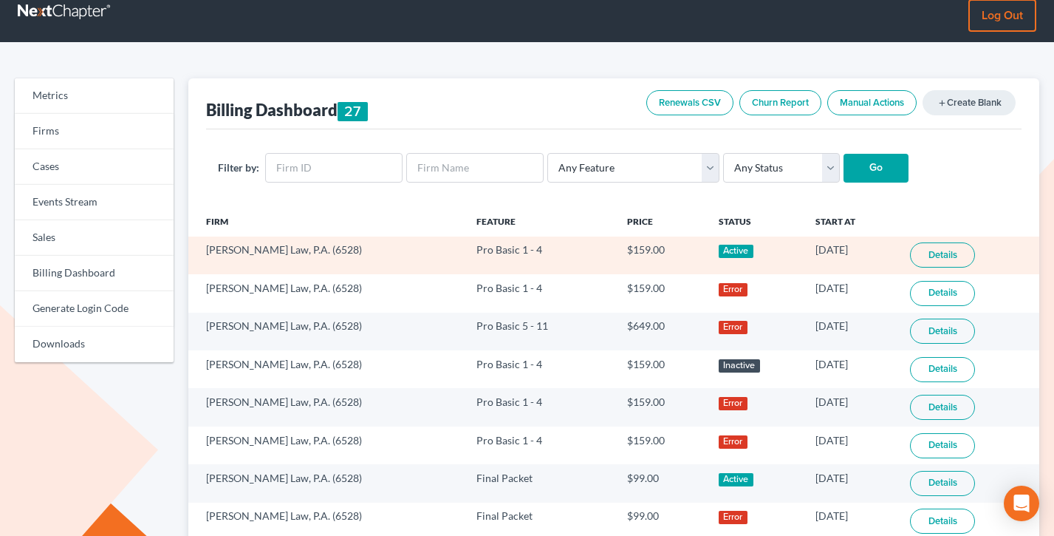
click at [203, 250] on td "Robles Cruz Law, P.A. (6528)" at bounding box center [326, 255] width 276 height 38
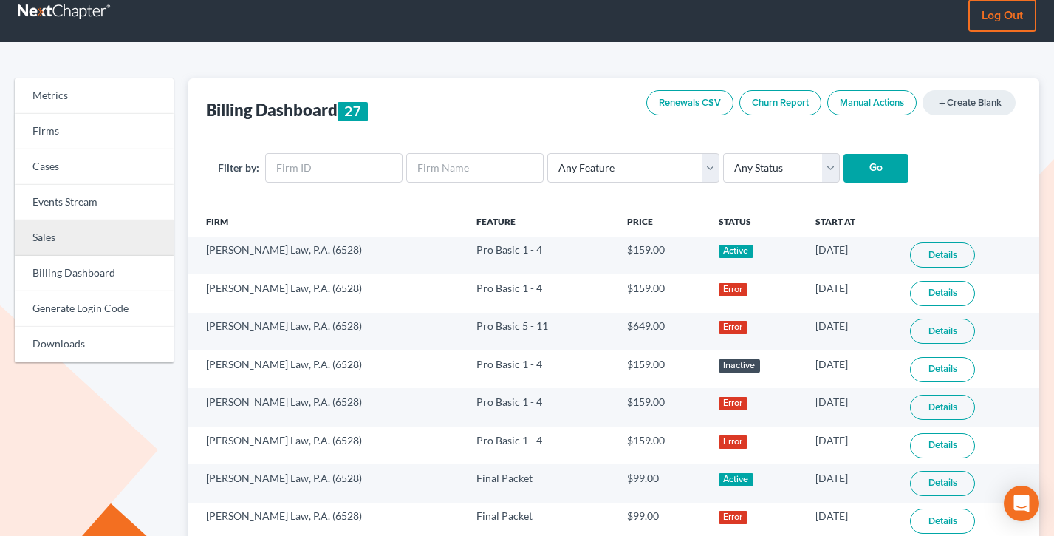
click at [55, 241] on link "Sales" at bounding box center [94, 237] width 159 height 35
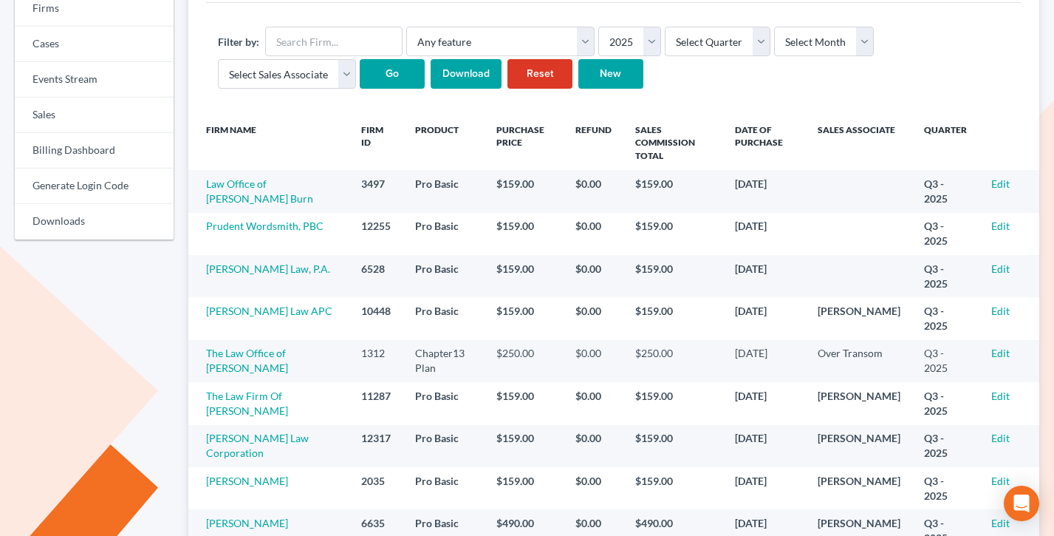
scroll to position [180, 0]
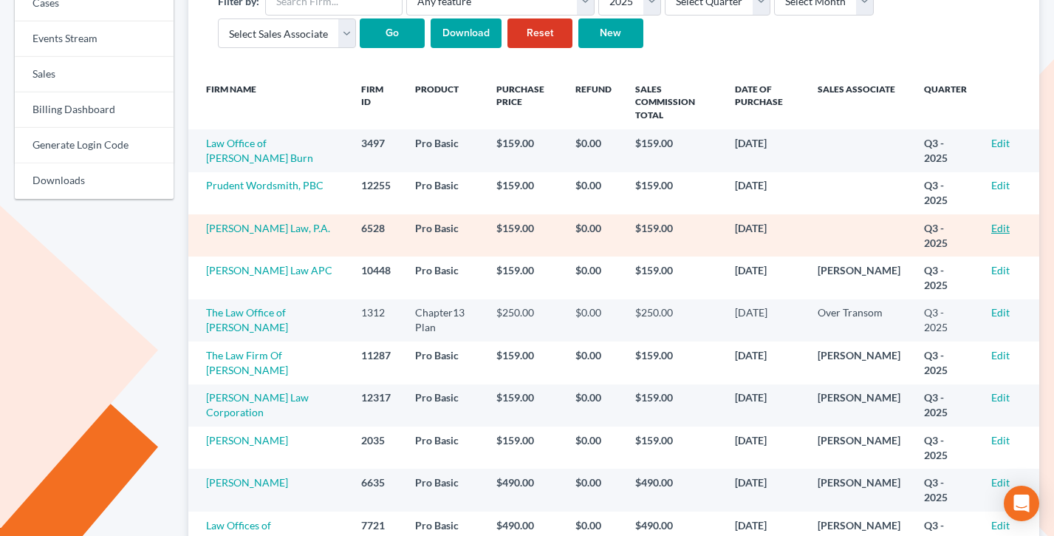
click at [999, 222] on link "Edit" at bounding box center [1000, 228] width 18 height 13
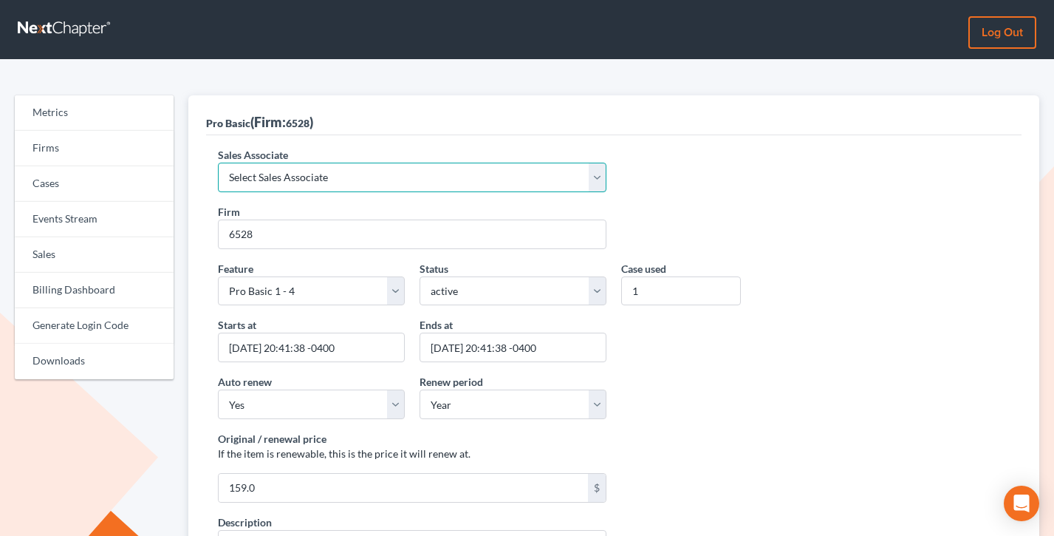
click at [296, 182] on select "Select Sales Associate Alex Seymour Over Transom Tim Shadoan" at bounding box center [412, 178] width 389 height 30
select select "7676"
click at [218, 163] on select "Select Sales Associate Alex Seymour Over Transom Tim Shadoan" at bounding box center [412, 178] width 389 height 30
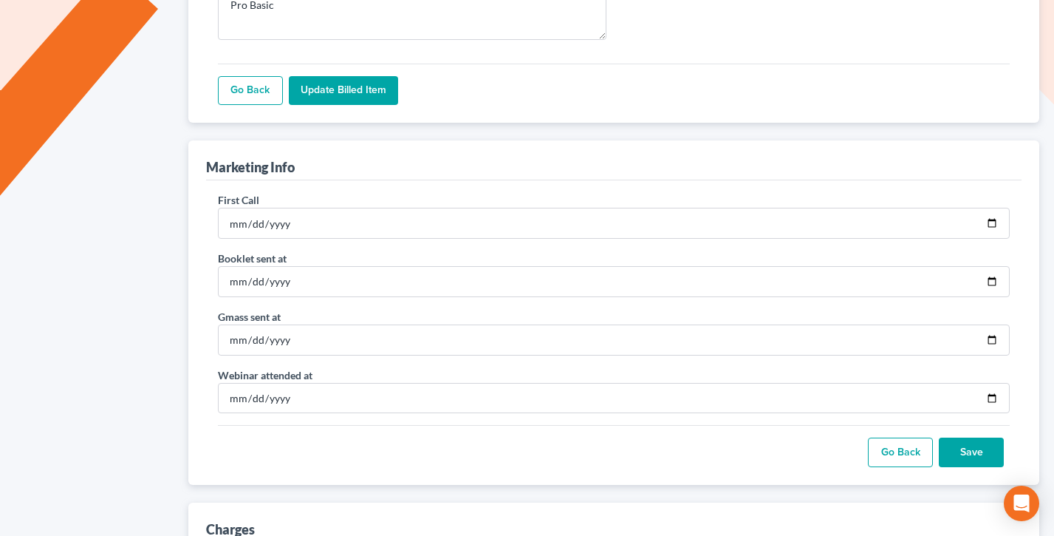
click at [319, 89] on input "Update Billed item" at bounding box center [343, 91] width 109 height 30
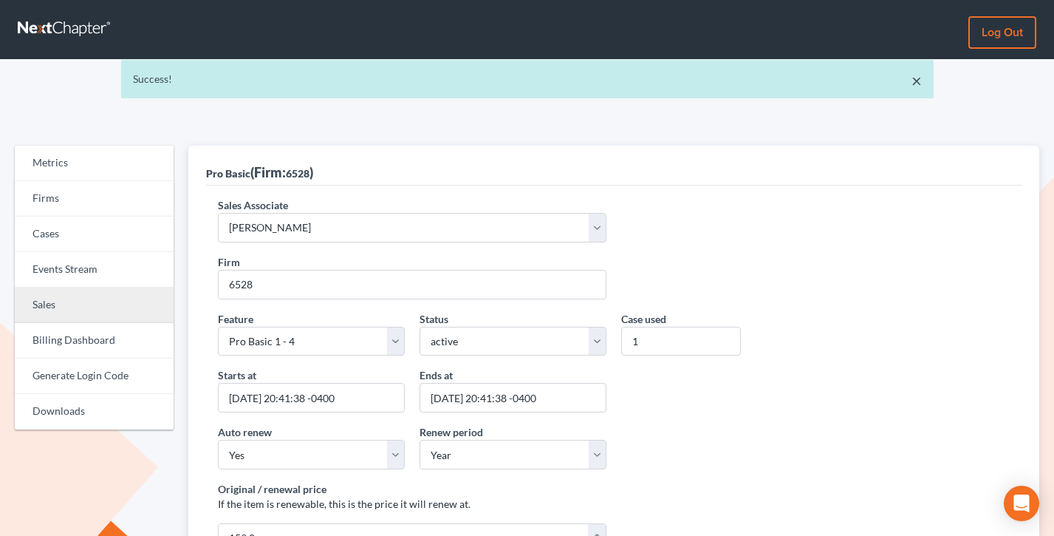
click at [59, 307] on link "Sales" at bounding box center [94, 304] width 159 height 35
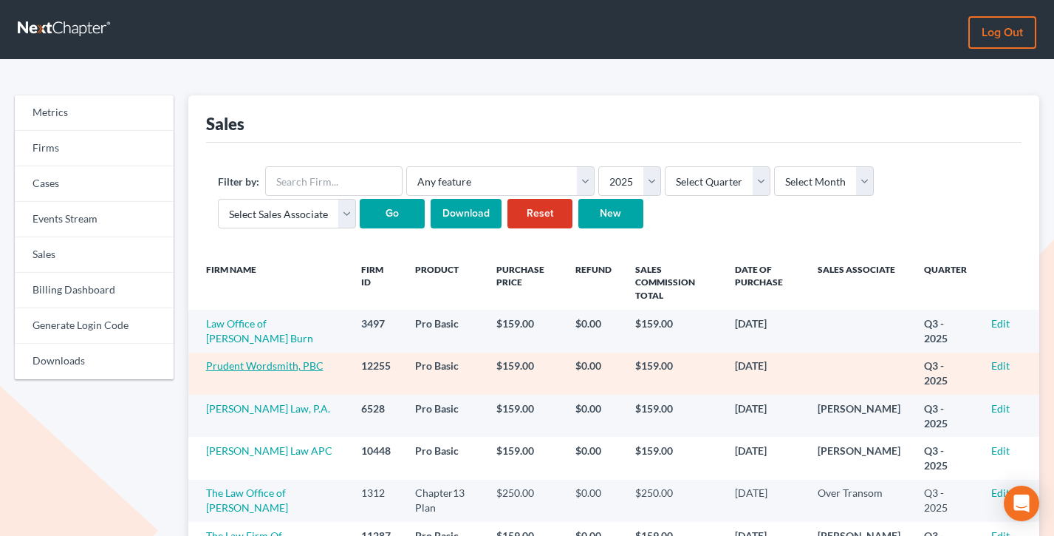
click at [253, 359] on link "Prudent Wordsmith, PBC" at bounding box center [264, 365] width 117 height 13
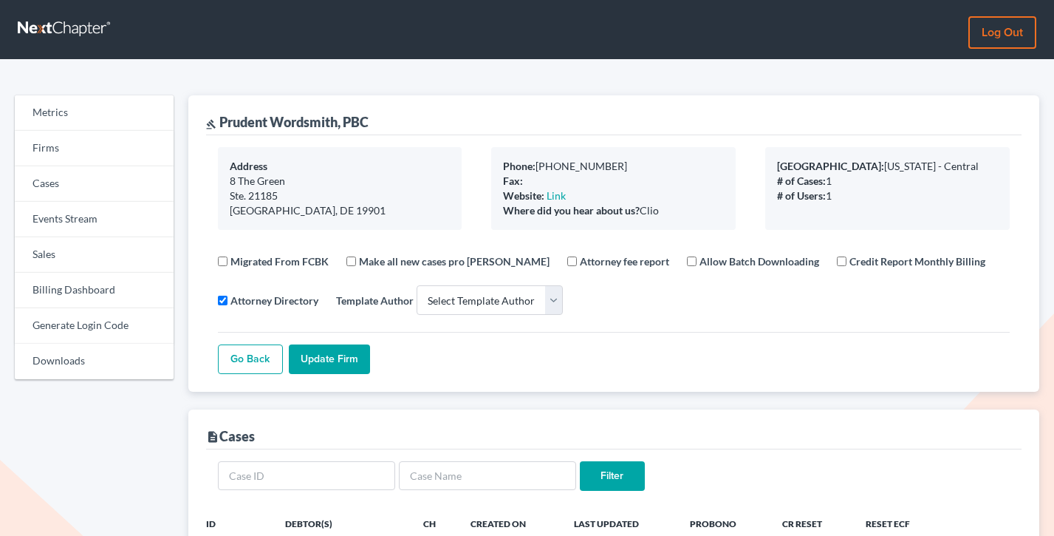
select select
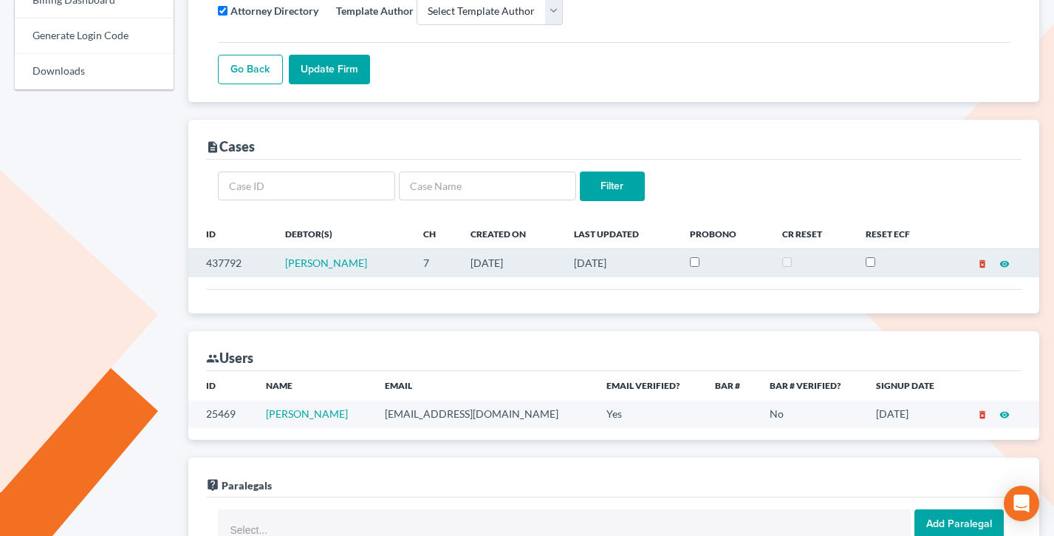
scroll to position [442, 0]
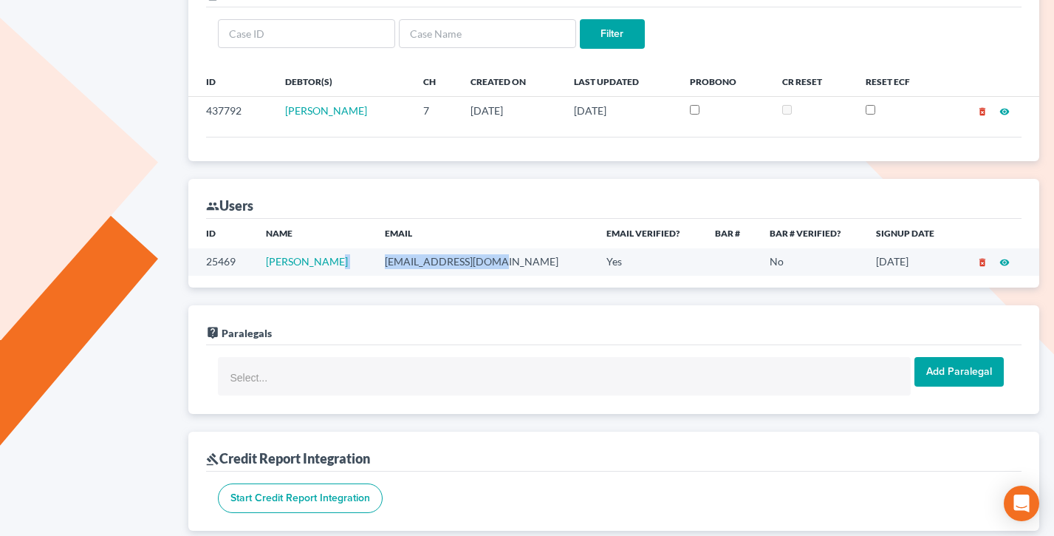
drag, startPoint x: 499, startPoint y: 262, endPoint x: 371, endPoint y: 261, distance: 127.8
click at [371, 261] on tr "25469 [PERSON_NAME] [EMAIL_ADDRESS][DOMAIN_NAME] Yes No [DATE] delete_forever v…" at bounding box center [614, 261] width 852 height 27
copy tr "[EMAIL_ADDRESS][DOMAIN_NAME]"
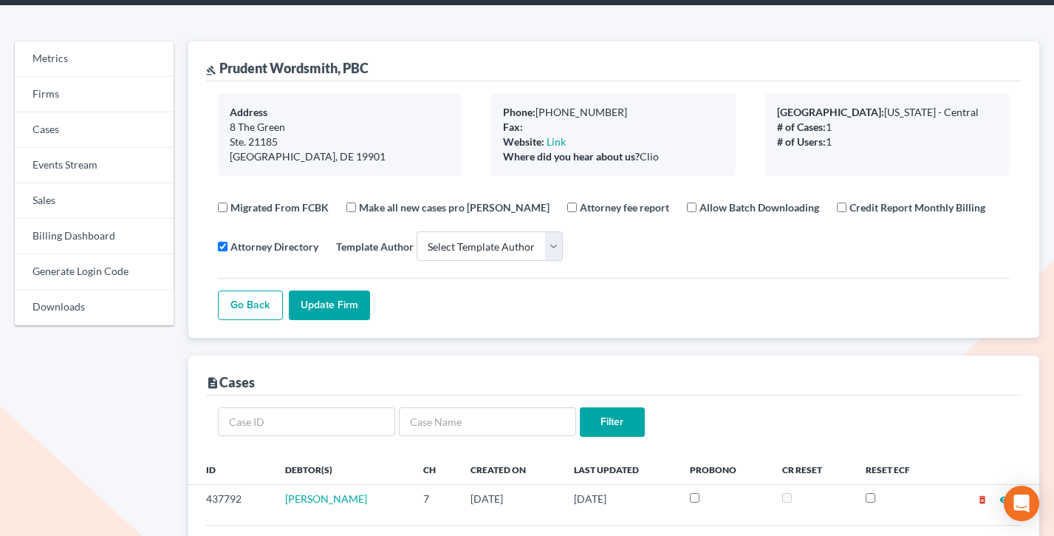
scroll to position [0, 0]
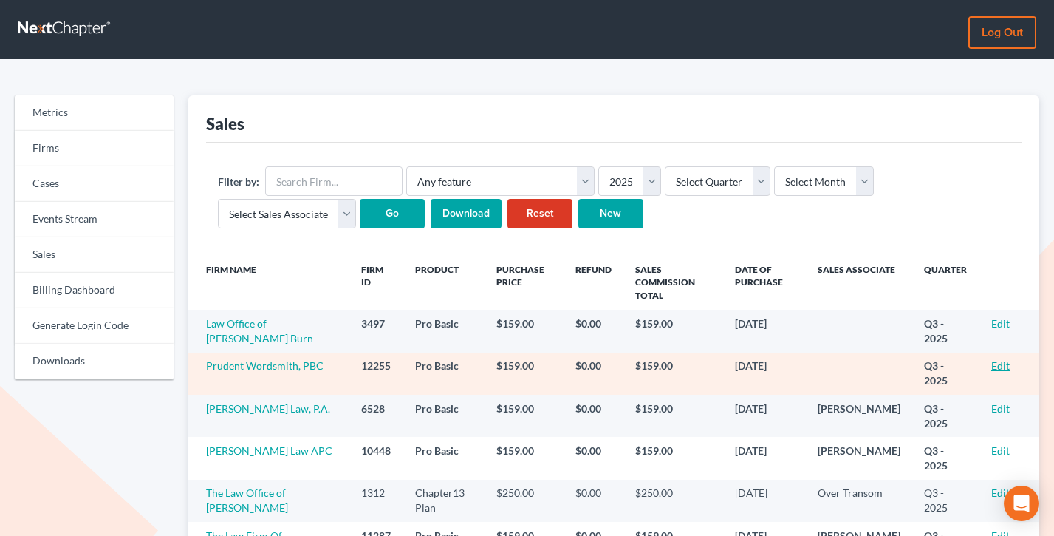
click at [996, 359] on link "Edit" at bounding box center [1000, 365] width 18 height 13
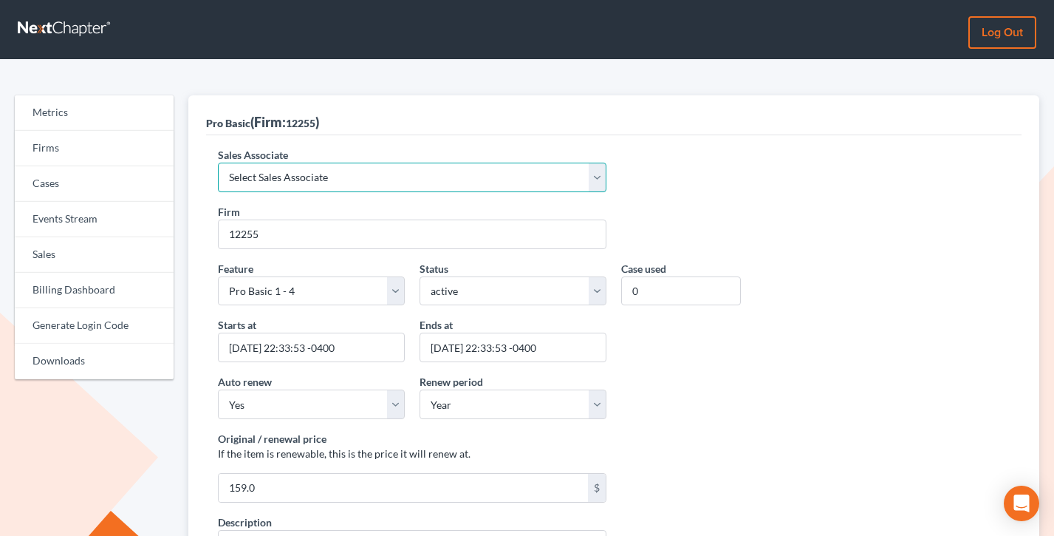
click at [329, 168] on select "Select Sales Associate Alex Seymour Over Transom Tim Shadoan" at bounding box center [412, 178] width 389 height 30
select select "10275"
click at [218, 163] on select "Select Sales Associate Alex Seymour Over Transom Tim Shadoan" at bounding box center [412, 178] width 389 height 30
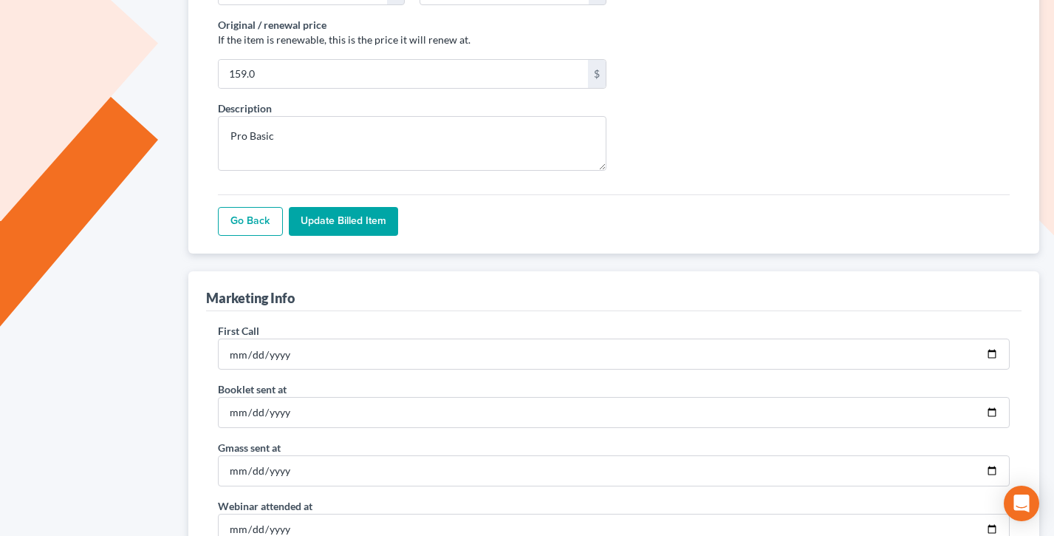
click at [350, 221] on input "Update Billed item" at bounding box center [343, 222] width 109 height 30
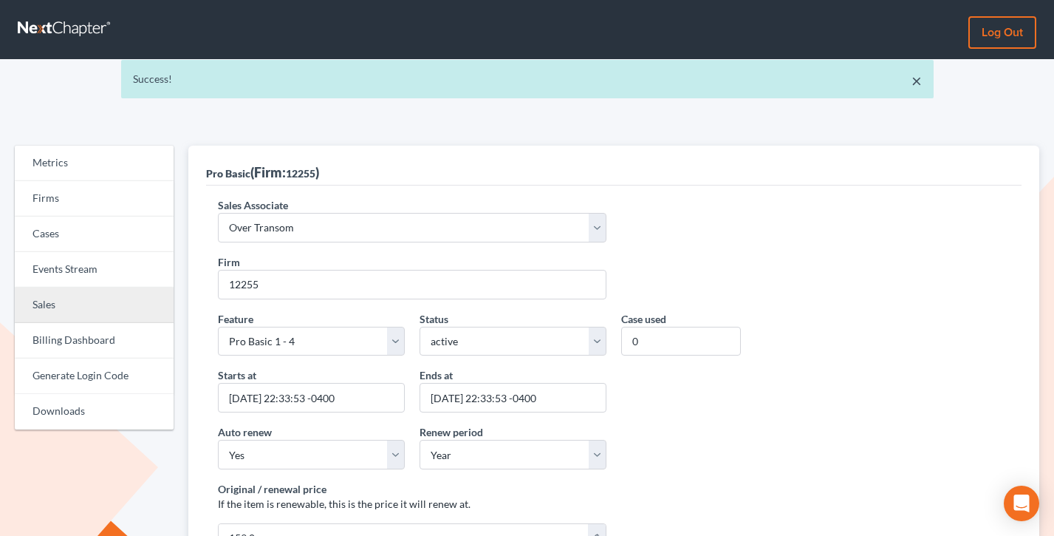
click at [69, 311] on link "Sales" at bounding box center [94, 304] width 159 height 35
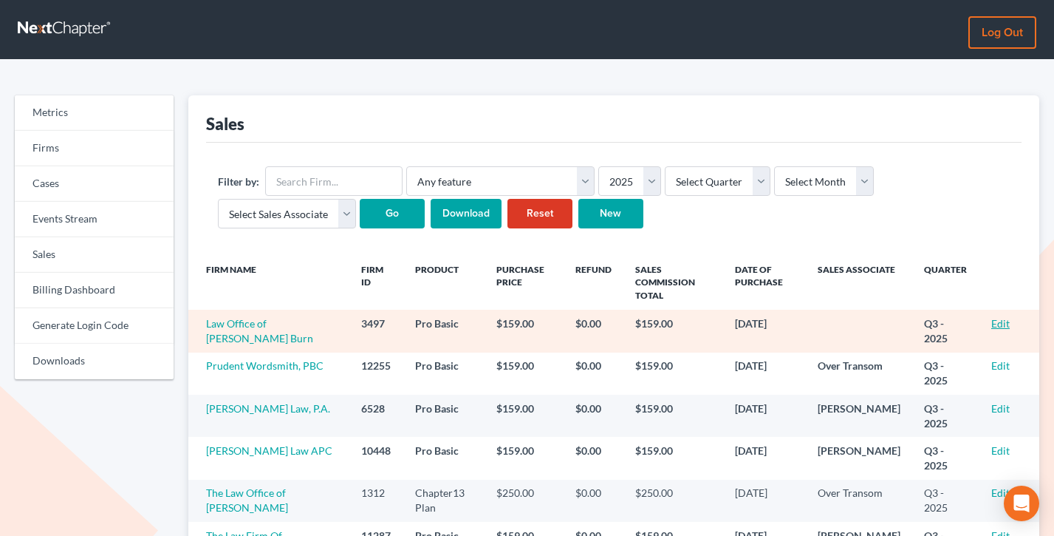
click at [989, 311] on td "Edit" at bounding box center [1010, 331] width 60 height 42
click at [1002, 317] on link "Edit" at bounding box center [1000, 323] width 18 height 13
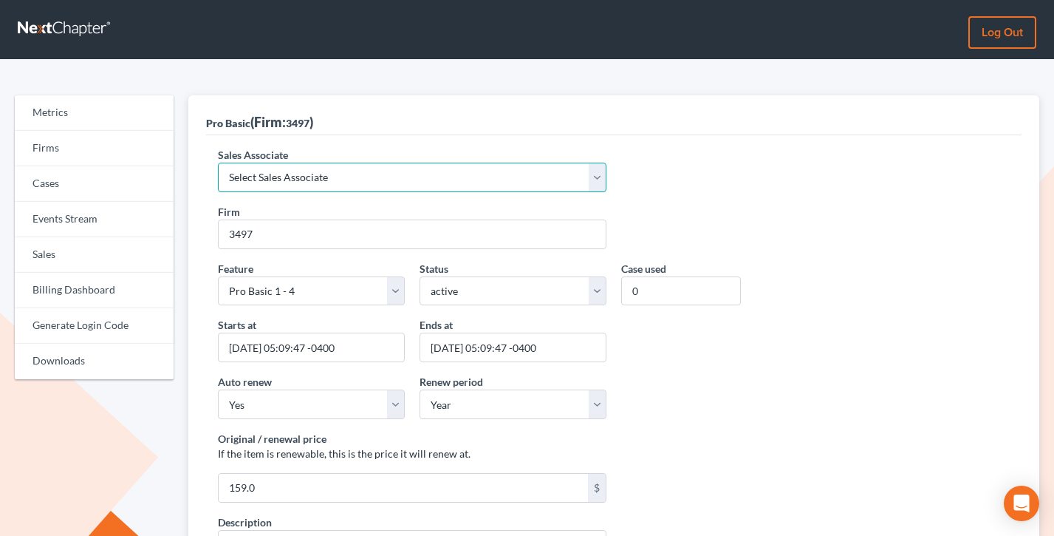
click at [339, 178] on select "Select Sales Associate [PERSON_NAME] Over Transom [PERSON_NAME]" at bounding box center [412, 178] width 389 height 30
select select "7676"
click at [218, 163] on select "Select Sales Associate [PERSON_NAME] Over Transom [PERSON_NAME]" at bounding box center [412, 178] width 389 height 30
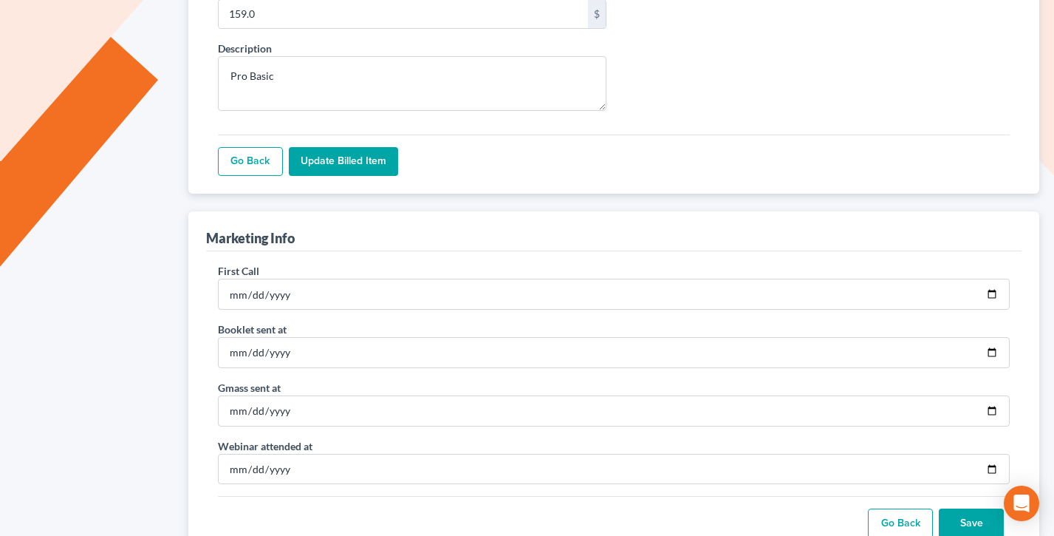
click at [328, 157] on input "Update Billed item" at bounding box center [343, 162] width 109 height 30
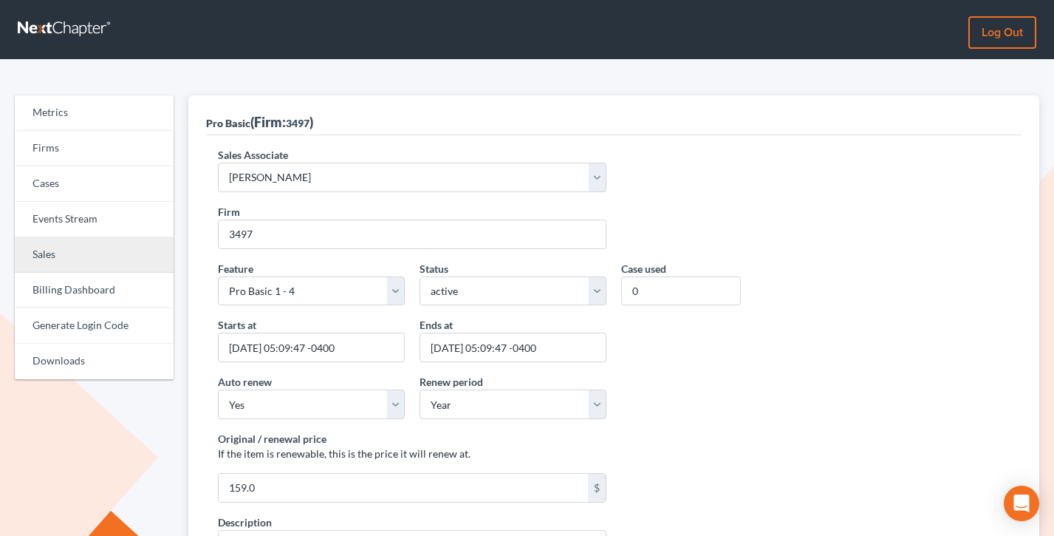
click at [81, 251] on link "Sales" at bounding box center [94, 254] width 159 height 35
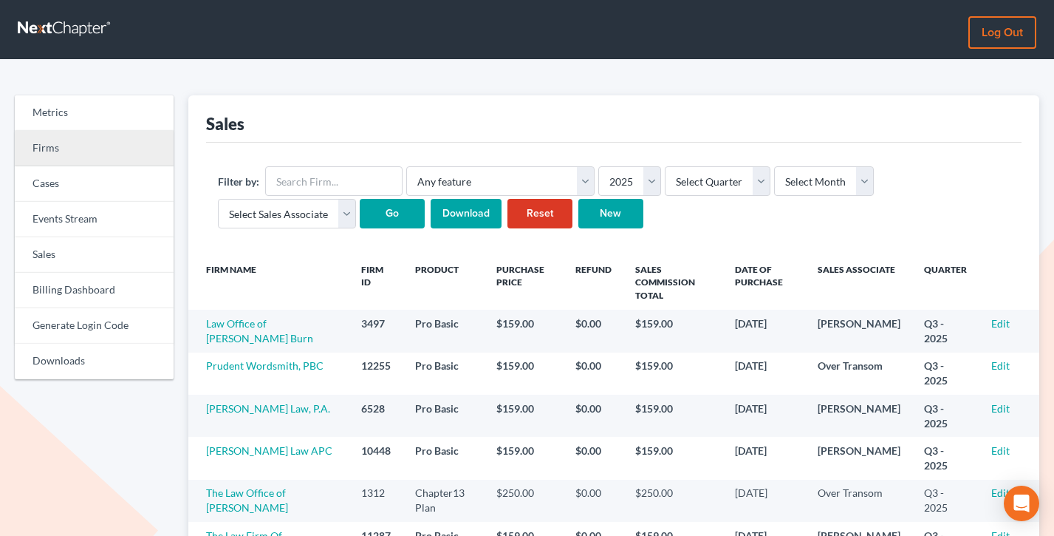
click at [75, 146] on link "Firms" at bounding box center [94, 148] width 159 height 35
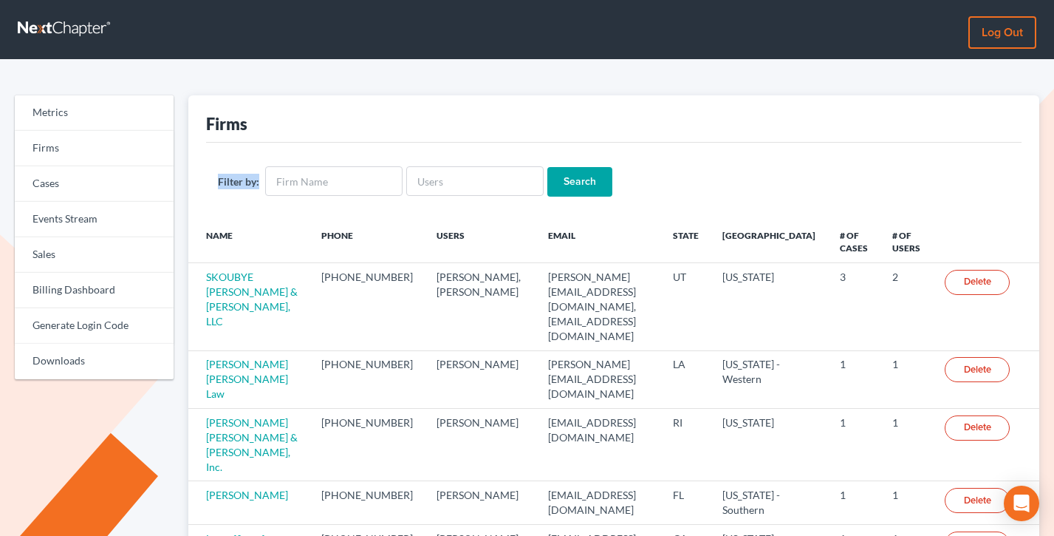
drag, startPoint x: 253, startPoint y: 181, endPoint x: 218, endPoint y: 181, distance: 35.5
click at [218, 181] on div "Filter by:" at bounding box center [310, 181] width 185 height 30
click at [218, 181] on label "Filter by:" at bounding box center [238, 182] width 41 height 16
drag, startPoint x: 259, startPoint y: 182, endPoint x: 202, endPoint y: 181, distance: 56.9
click at [202, 181] on div "Firms Filter by: Search Name Phone Users Email State Primary District # of Case…" at bounding box center [614, 486] width 852 height 782
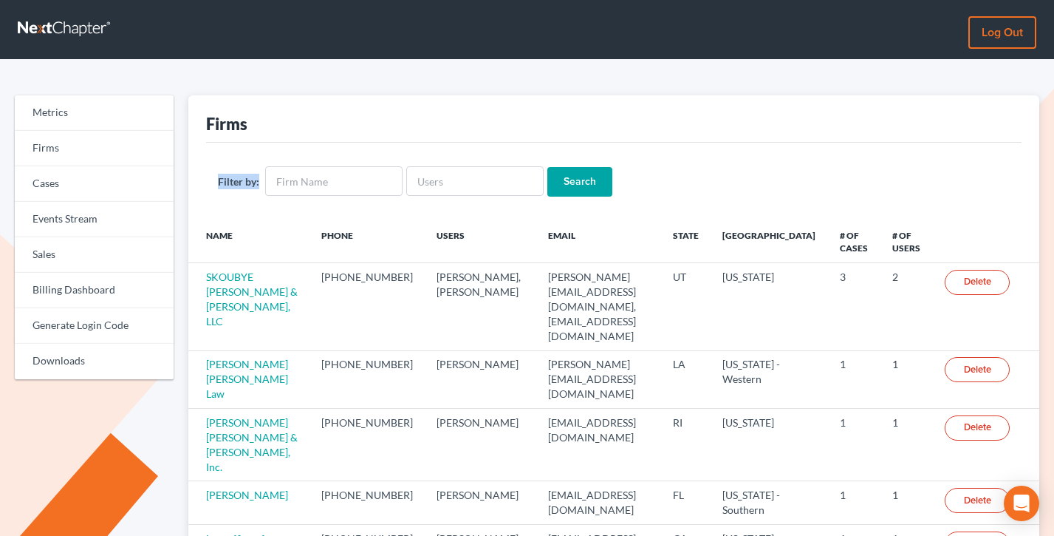
click at [202, 181] on div "Firms Filter by: Search Name Phone Users Email State Primary District # of Case…" at bounding box center [614, 486] width 852 height 782
drag, startPoint x: 214, startPoint y: 182, endPoint x: 256, endPoint y: 185, distance: 42.9
click at [256, 185] on div "Filter by: Search" at bounding box center [614, 182] width 816 height 78
click at [257, 191] on div "Filter by:" at bounding box center [310, 181] width 185 height 30
drag, startPoint x: 261, startPoint y: 185, endPoint x: 202, endPoint y: 184, distance: 59.1
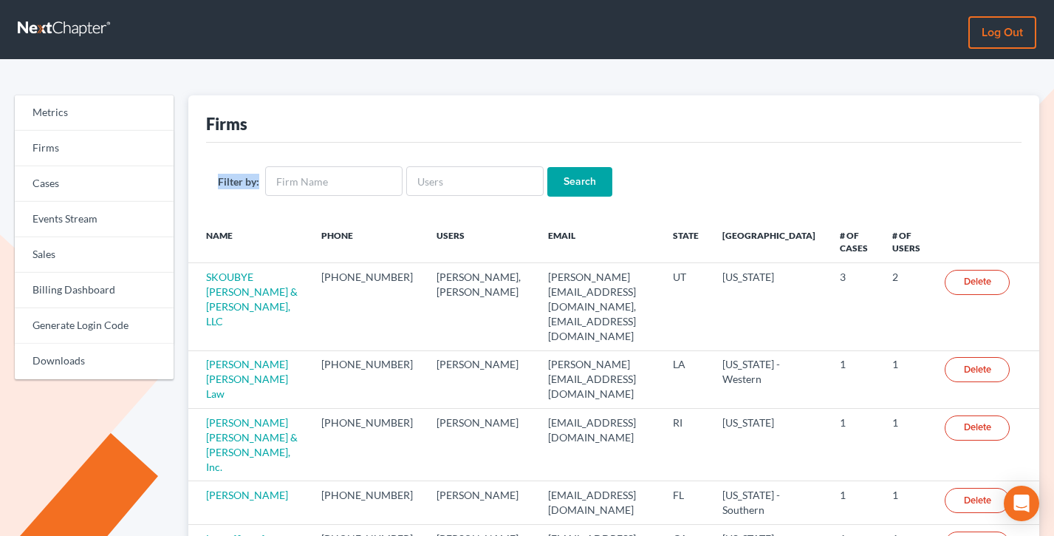
click at [202, 184] on div "Firms Filter by: Search Name Phone Users Email State Primary District # of Case…" at bounding box center [614, 486] width 852 height 782
click at [996, 31] on link "Log out" at bounding box center [1003, 32] width 68 height 33
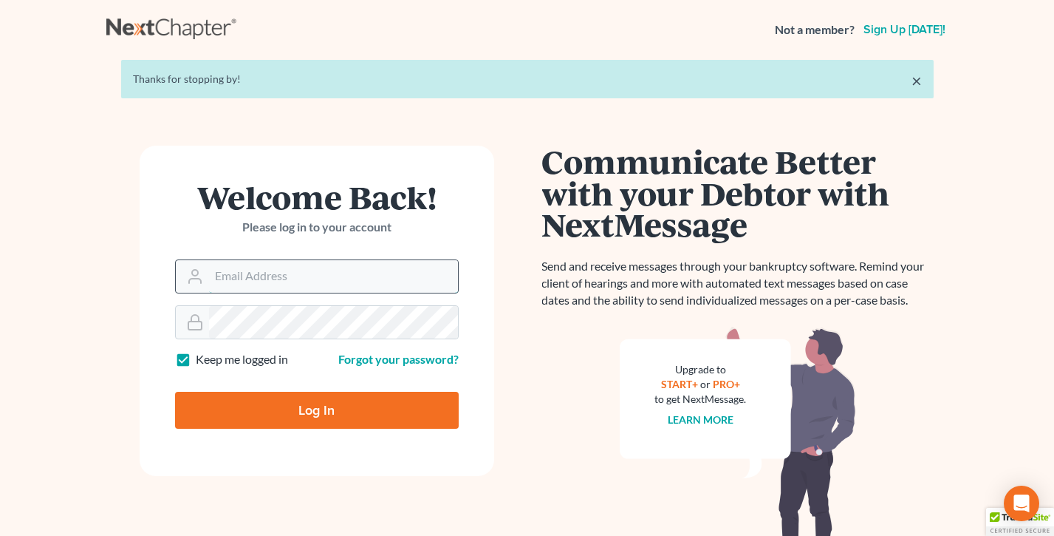
type input "qa@nextchapterbk.com"
click at [341, 278] on input "qa@nextchapterbk.com" at bounding box center [333, 276] width 249 height 33
click at [306, 413] on input "Log In" at bounding box center [317, 410] width 284 height 37
type input "Thinking..."
